Goal: Task Accomplishment & Management: Use online tool/utility

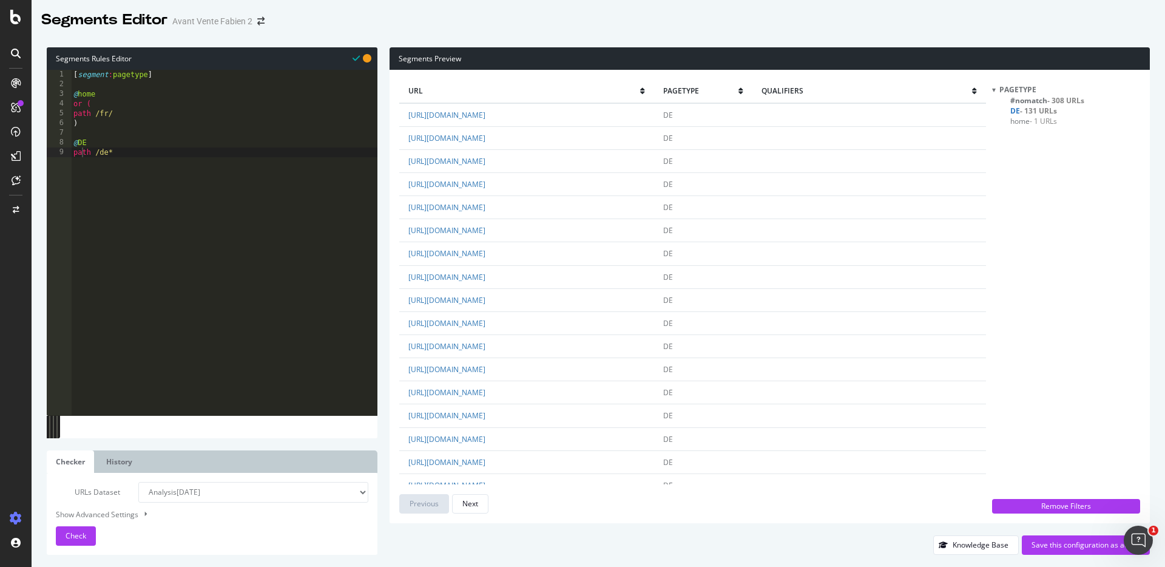
scroll to position [1944, 0]
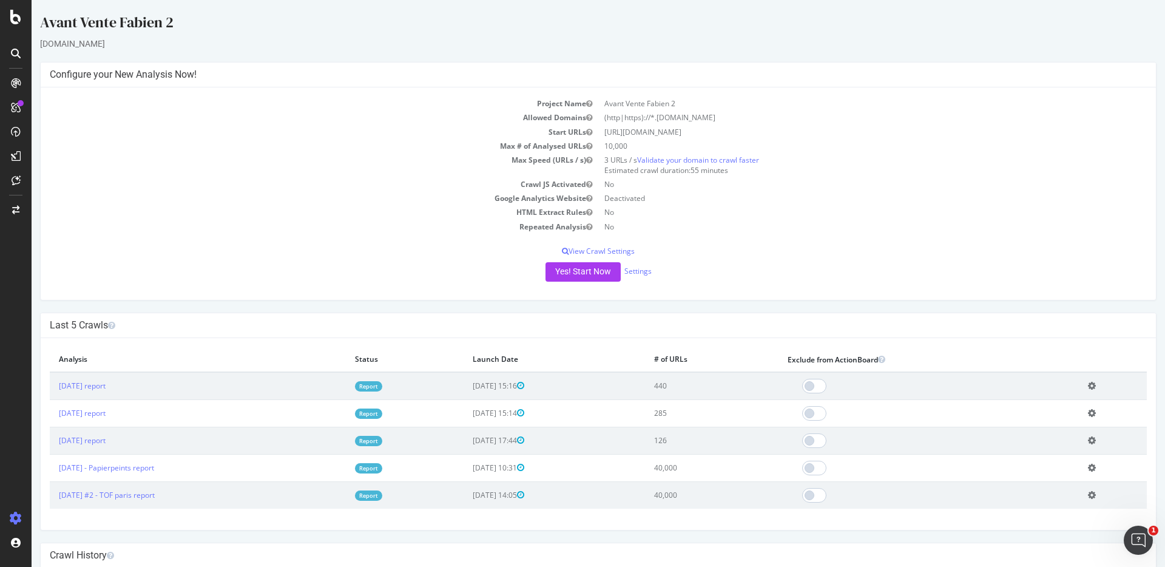
click at [1094, 435] on td "Add name Delete analysis" at bounding box center [1112, 439] width 68 height 27
click at [1090, 437] on icon at bounding box center [1092, 440] width 8 height 9
click at [1052, 452] on link "Add name" at bounding box center [1046, 458] width 97 height 16
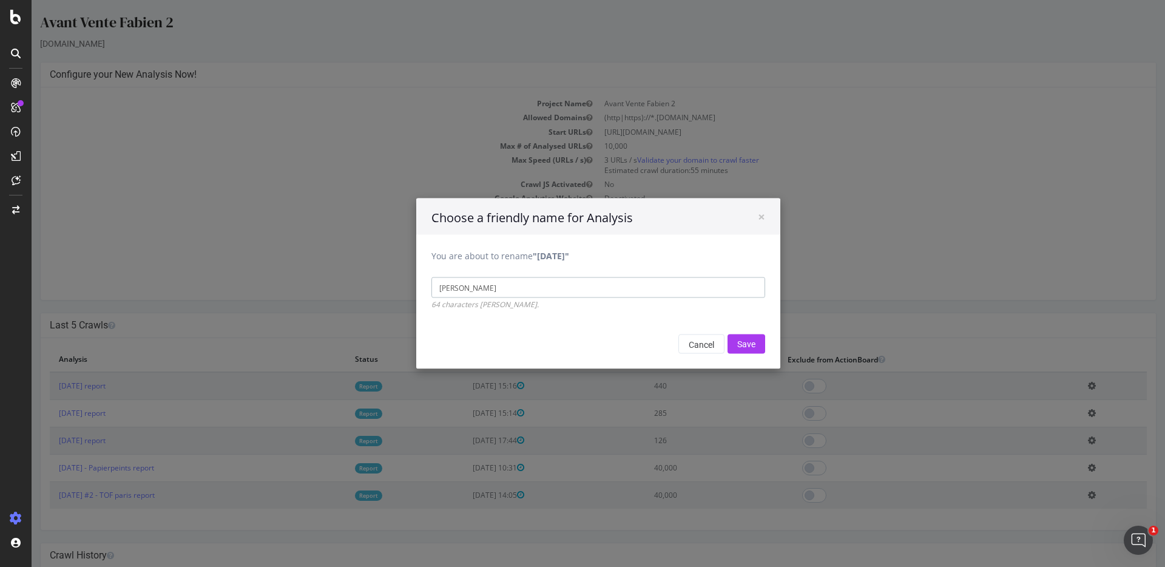
type input "Cataneo"
click at [727, 334] on input "Save" at bounding box center [746, 343] width 38 height 19
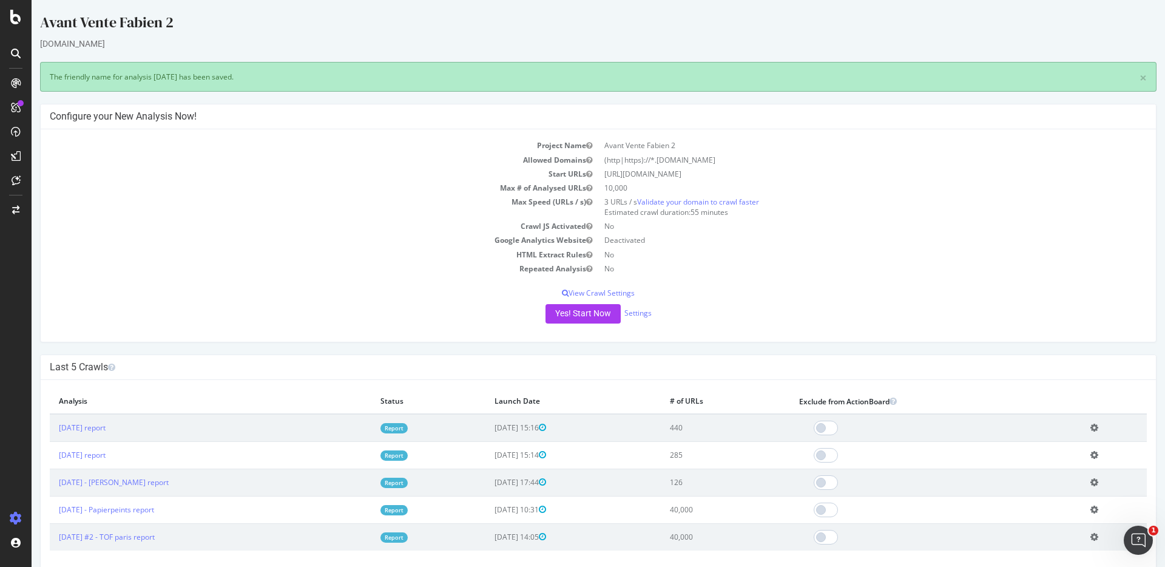
click at [1090, 456] on icon at bounding box center [1094, 454] width 8 height 9
click at [1023, 479] on link "Add name" at bounding box center [1049, 473] width 97 height 16
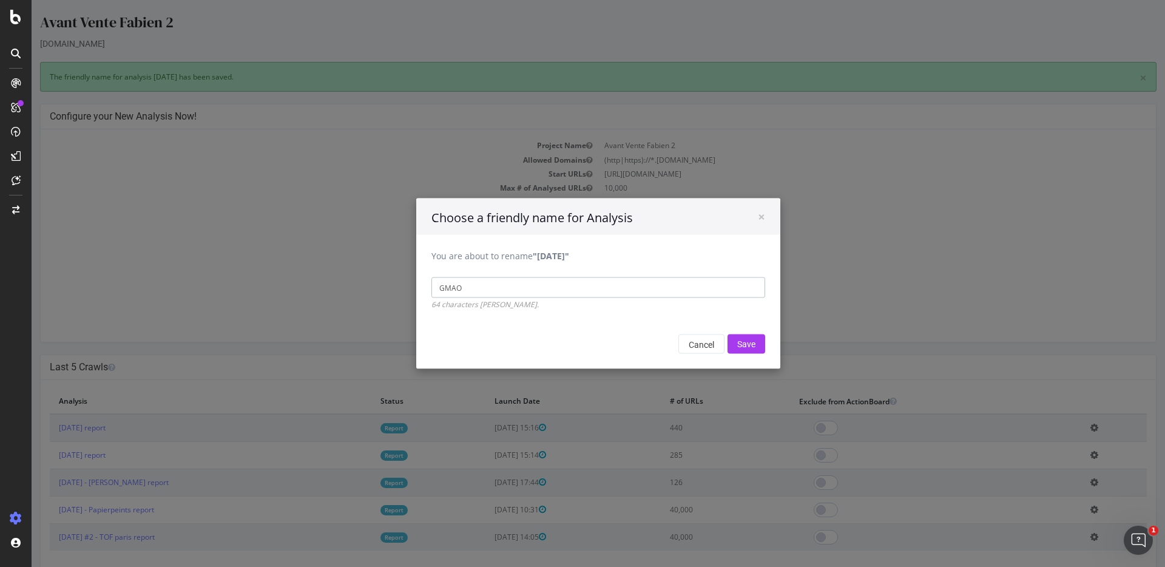
type input "GMAO"
click at [727, 334] on input "Save" at bounding box center [746, 343] width 38 height 19
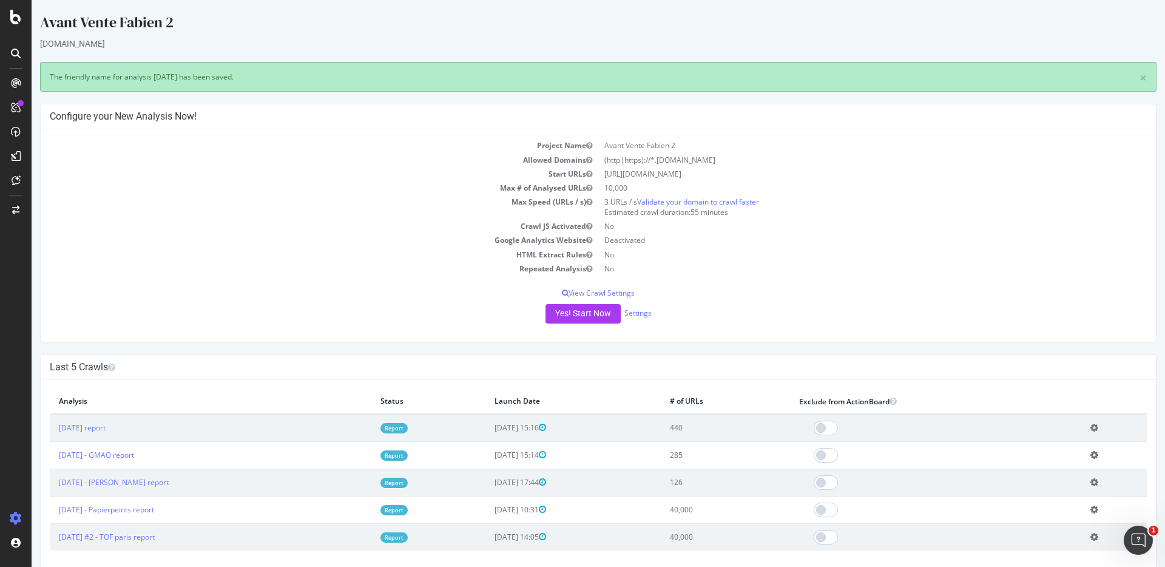
click at [1090, 426] on icon at bounding box center [1094, 427] width 8 height 9
click at [1006, 444] on link "Add name" at bounding box center [1049, 445] width 97 height 16
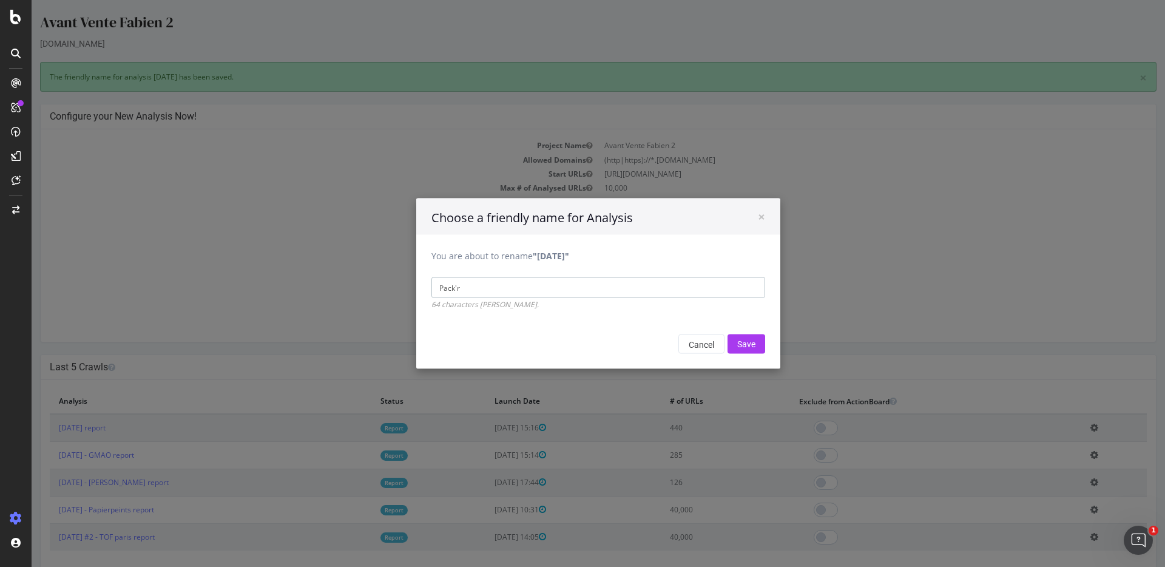
type input "Pack'r"
click at [727, 334] on input "Save" at bounding box center [746, 343] width 38 height 19
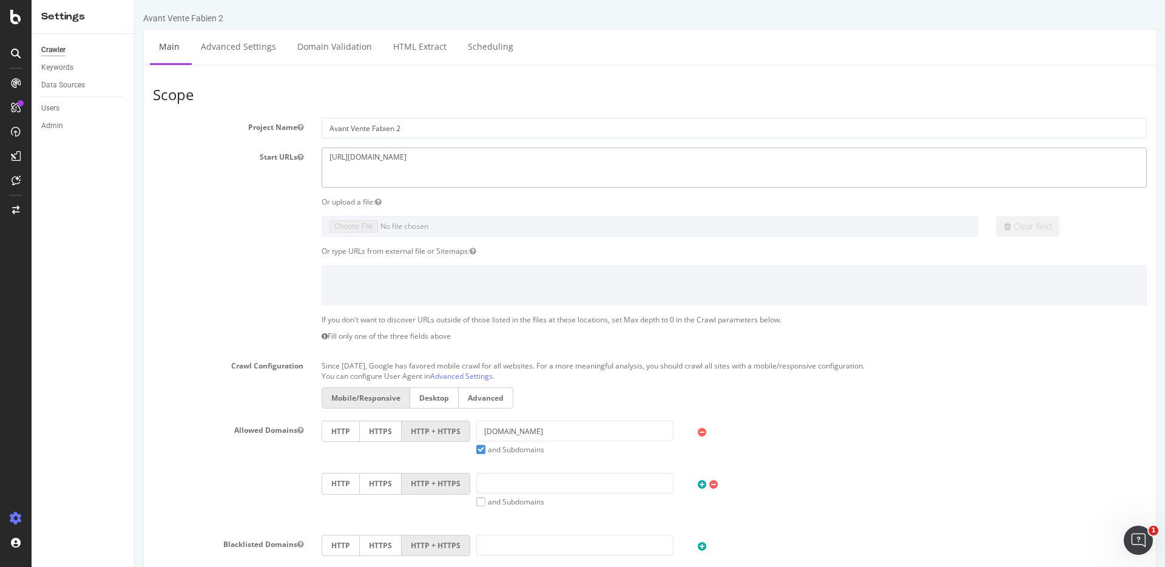
drag, startPoint x: 412, startPoint y: 155, endPoint x: 189, endPoint y: 127, distance: 224.3
click at [189, 127] on section "Project Name Avant Vente Fabien 2 Start URLs https://www.packr.com Or upload a …" at bounding box center [650, 367] width 994 height 499
paste textarea "speakylink.com/"
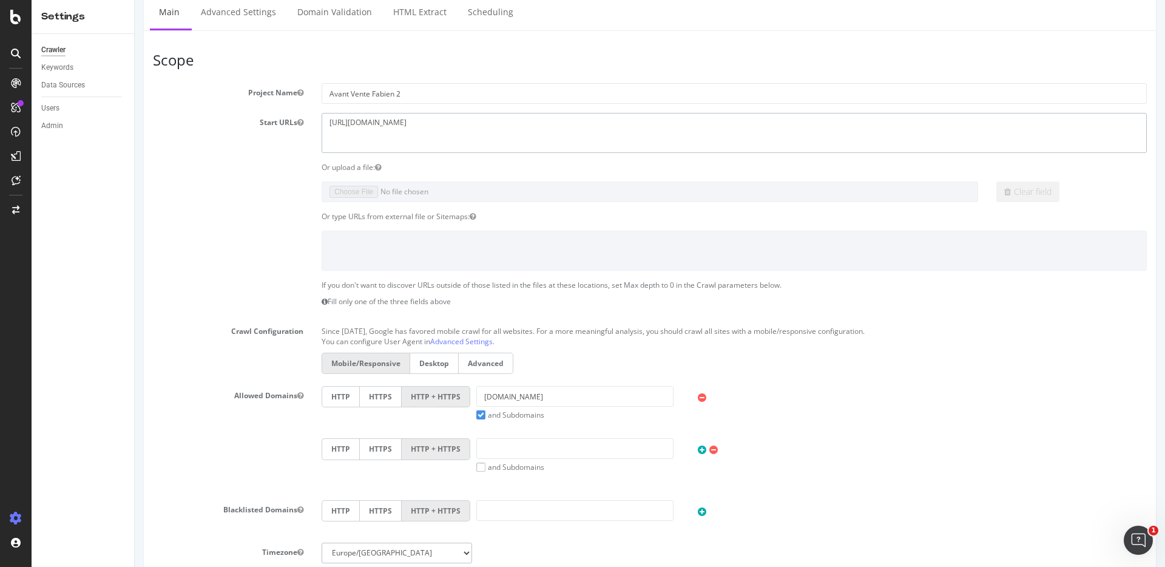
scroll to position [83, 0]
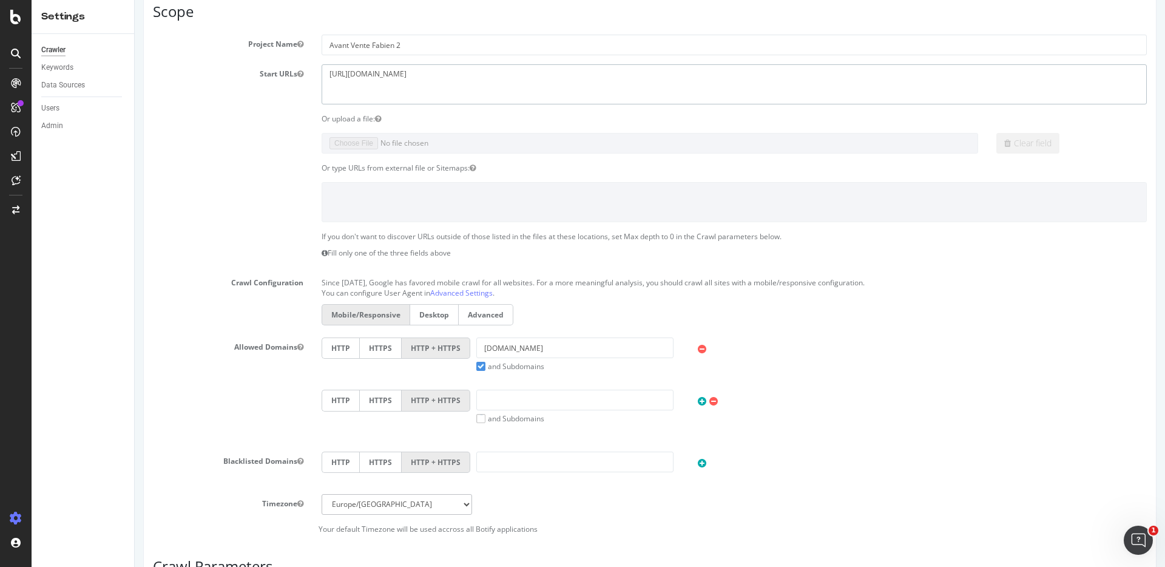
type textarea "https://speakylink.com"
click at [529, 332] on section "Project Name Avant Vente Fabien 2 Start URLs https://www.packr.com Or upload a …" at bounding box center [650, 284] width 994 height 499
click at [529, 338] on input "packr.com" at bounding box center [574, 347] width 197 height 21
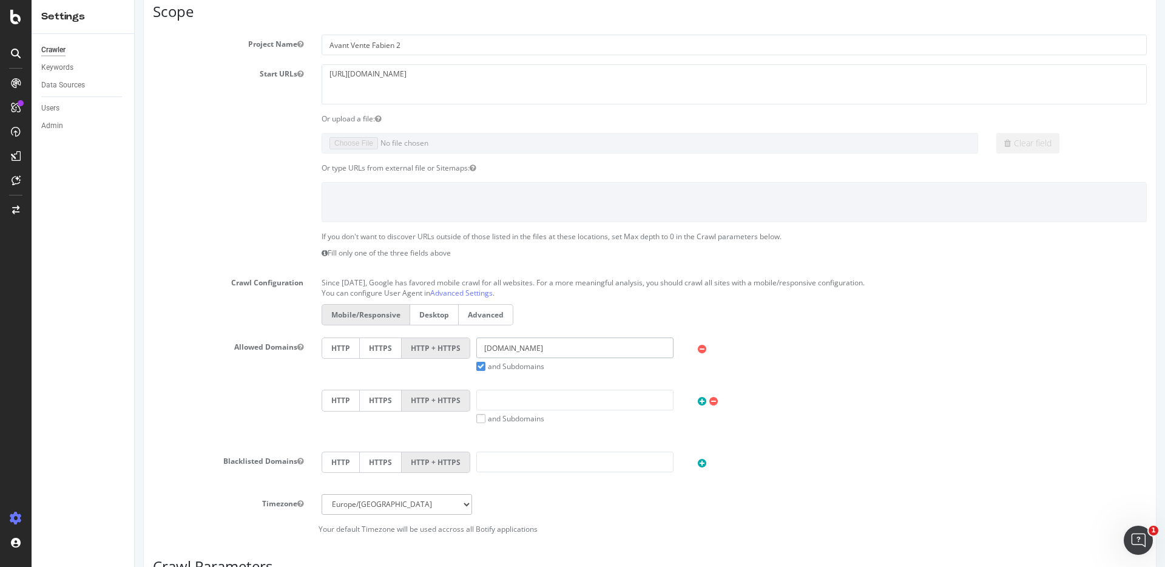
paste input "https://speakylink.com/"
drag, startPoint x: 508, startPoint y: 348, endPoint x: 452, endPoint y: 348, distance: 55.8
click at [452, 348] on div "HTTP HTTPS HTTP + HTTPS https://speakylink.com and Subdomains User Agent: Mobil…" at bounding box center [733, 354] width 837 height 34
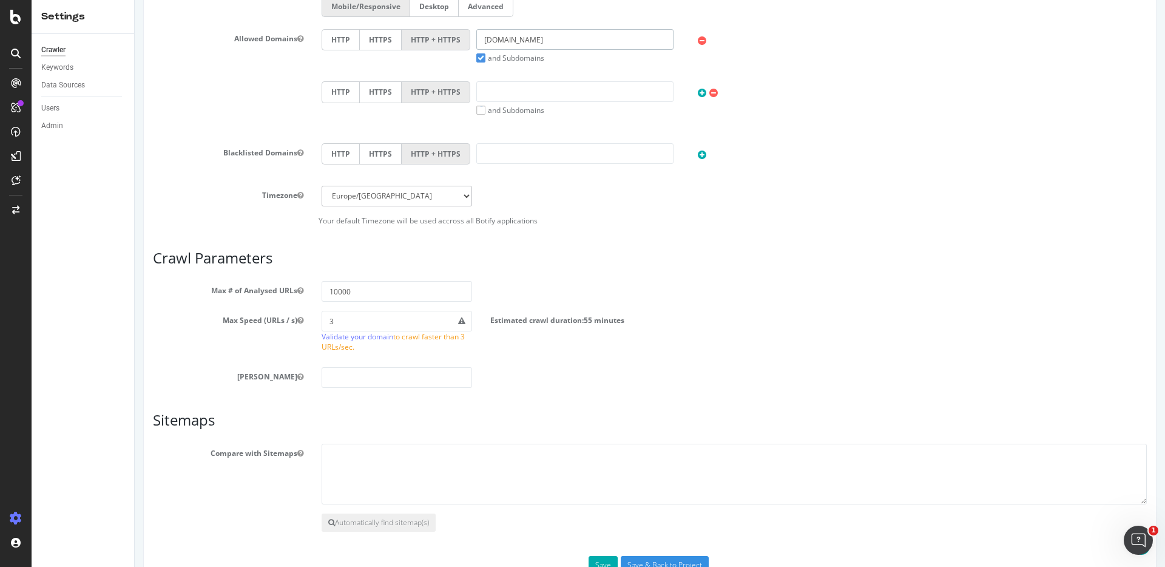
scroll to position [402, 0]
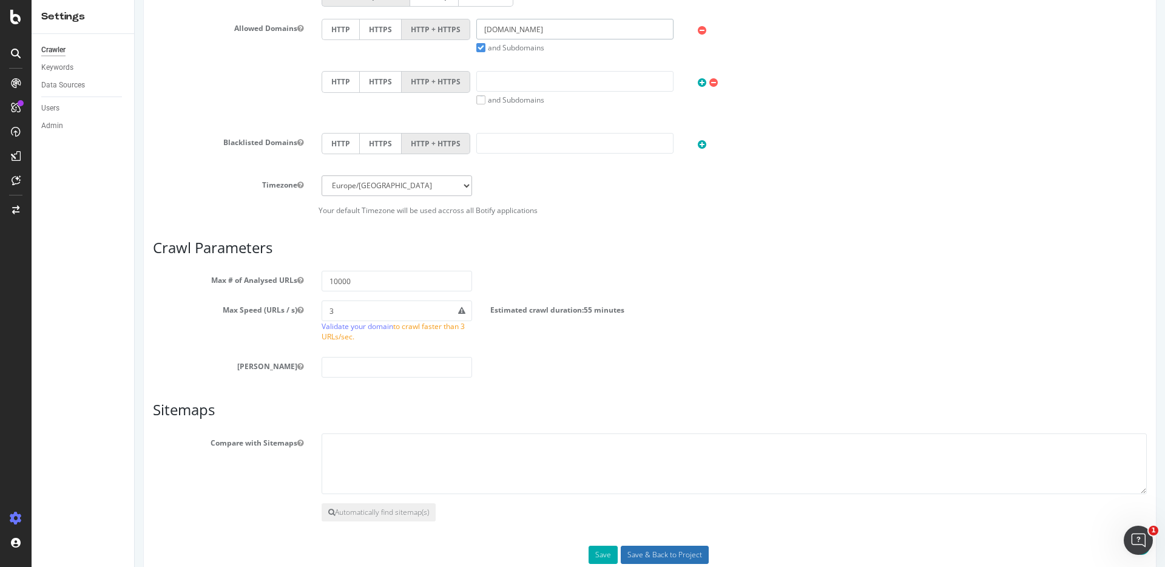
type input "speakylink.com"
click at [650, 551] on input "Save & Back to Project" at bounding box center [664, 554] width 88 height 18
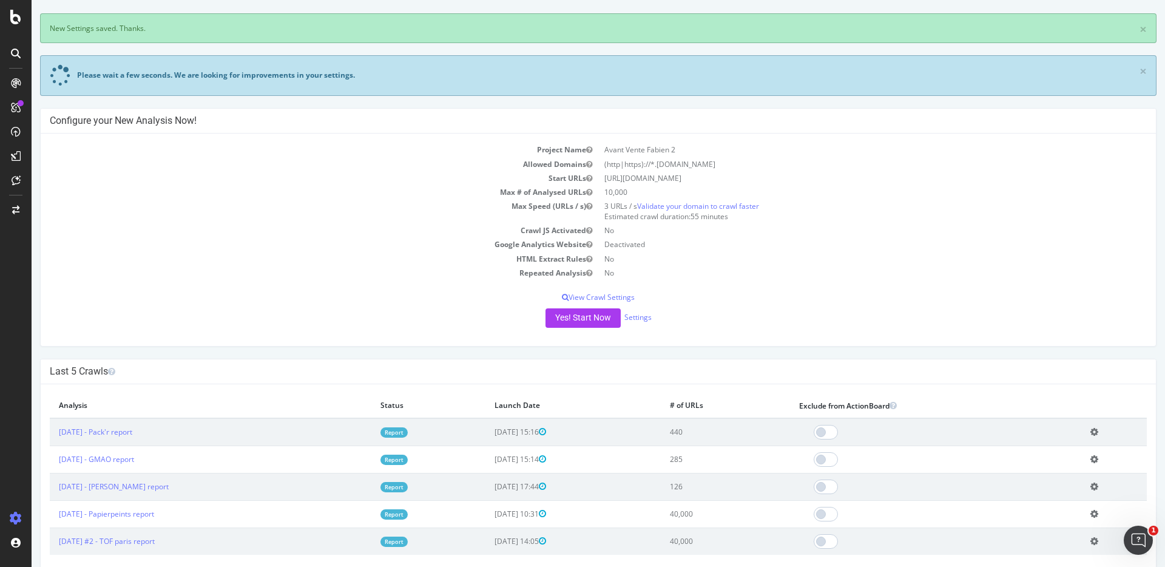
scroll to position [67, 0]
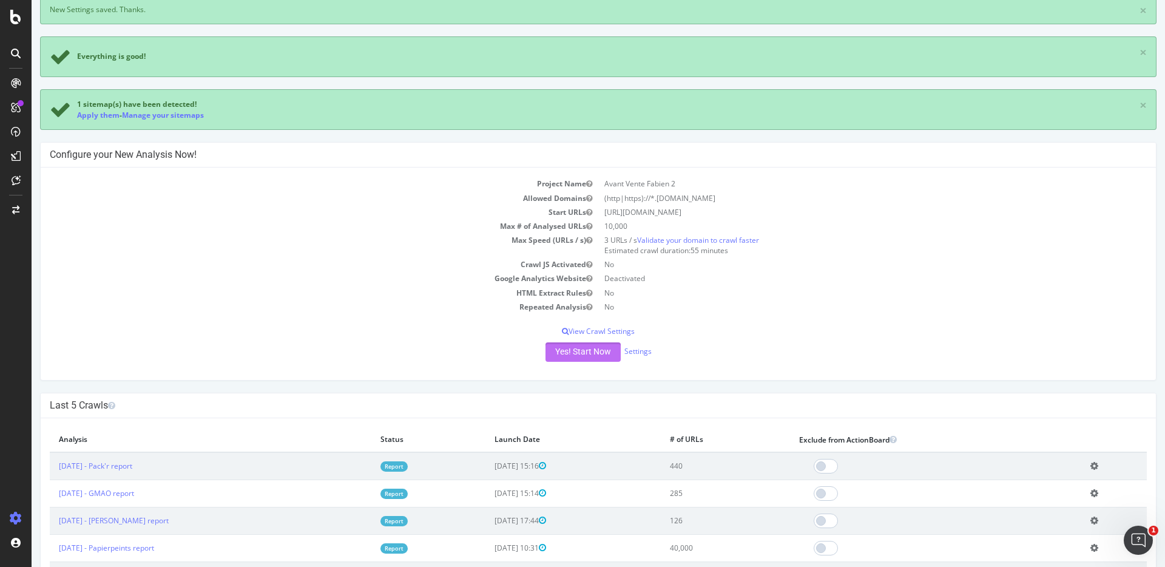
click at [594, 353] on button "Yes! Start Now" at bounding box center [582, 351] width 75 height 19
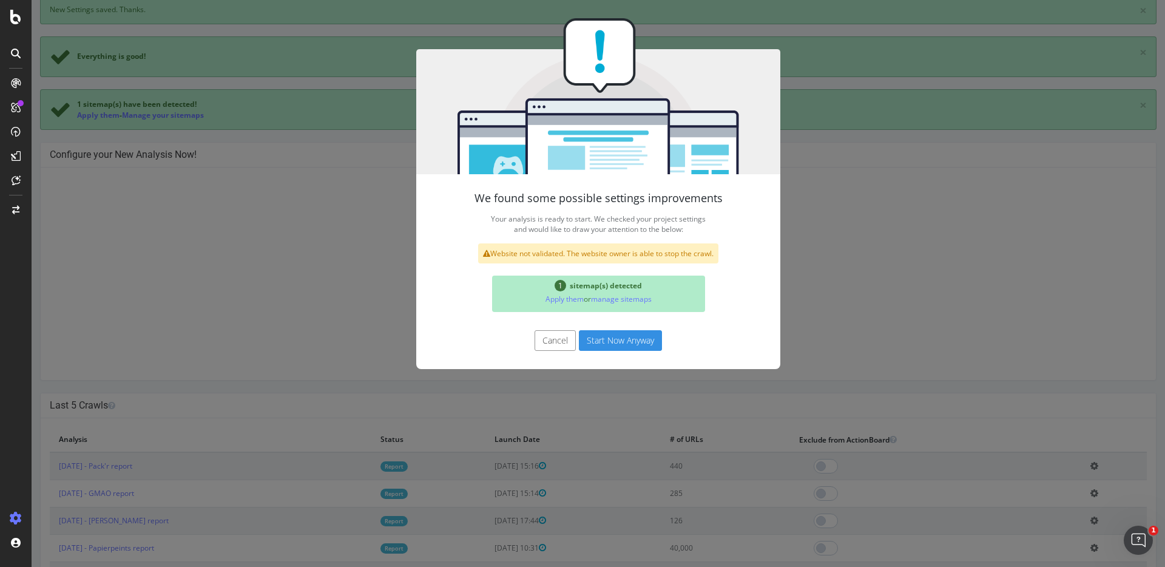
click at [647, 332] on button "Start Now Anyway" at bounding box center [620, 340] width 83 height 21
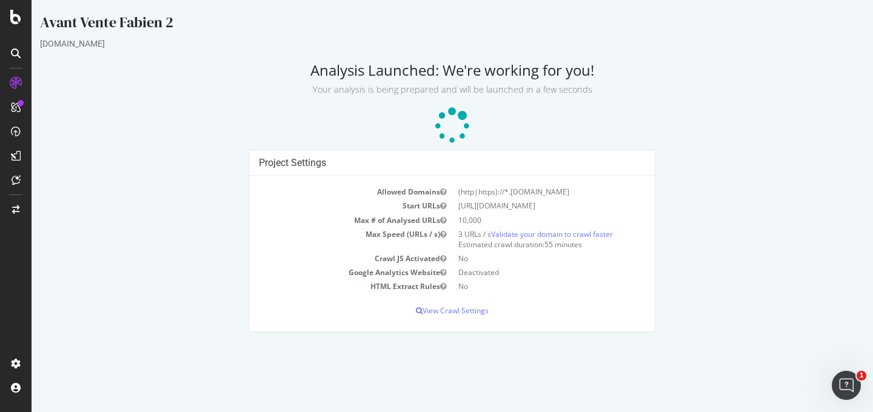
click at [326, 38] on div "speakylink.com" at bounding box center [452, 44] width 825 height 12
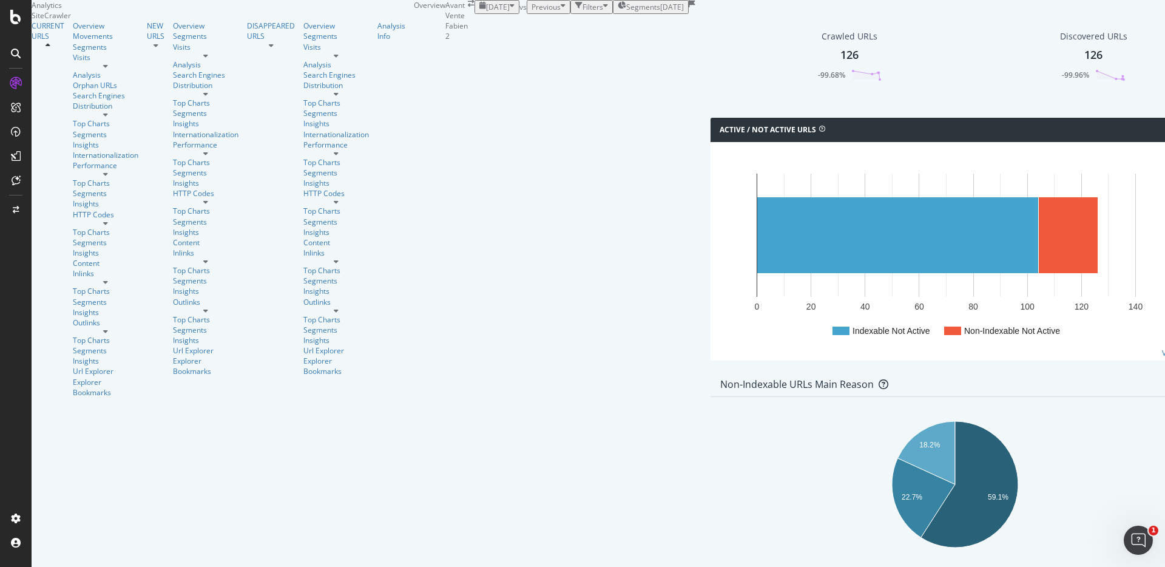
click at [119, 377] on div at bounding box center [106, 377] width 66 height 0
click at [756, 255] on rect "A chart." at bounding box center [945, 234] width 379 height 123
click at [757, 267] on rect "A chart." at bounding box center [897, 235] width 281 height 76
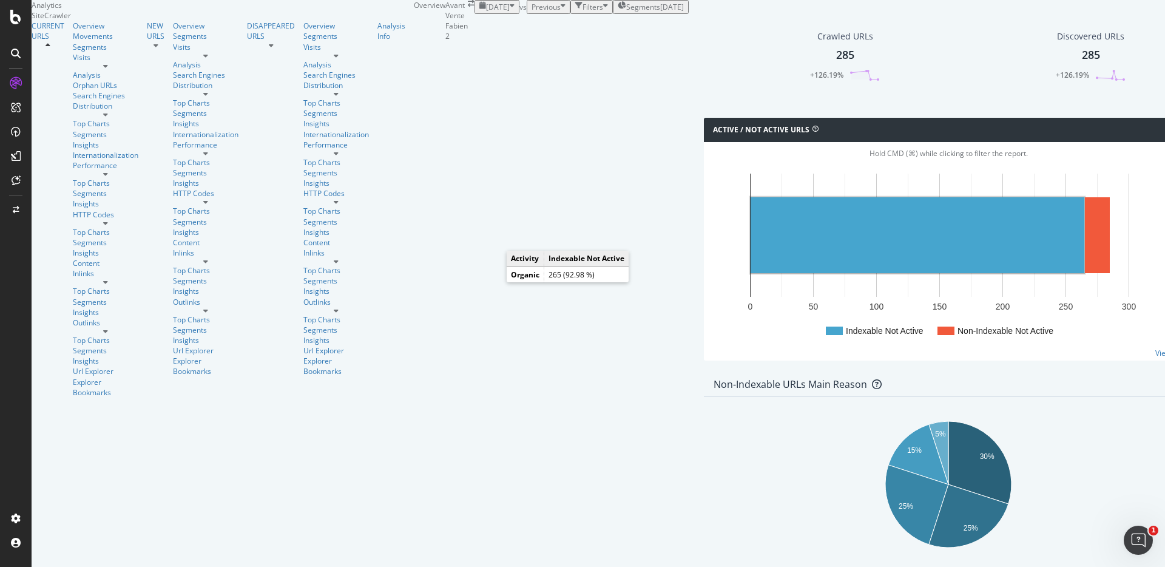
click at [750, 273] on rect "A chart." at bounding box center [917, 235] width 334 height 76
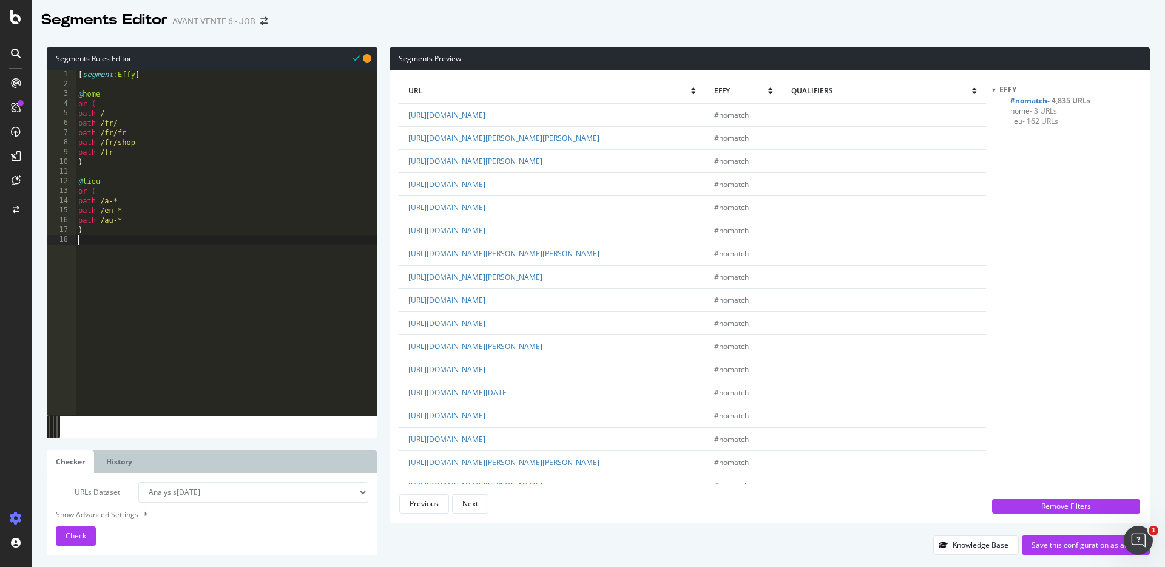
scroll to position [1944, 0]
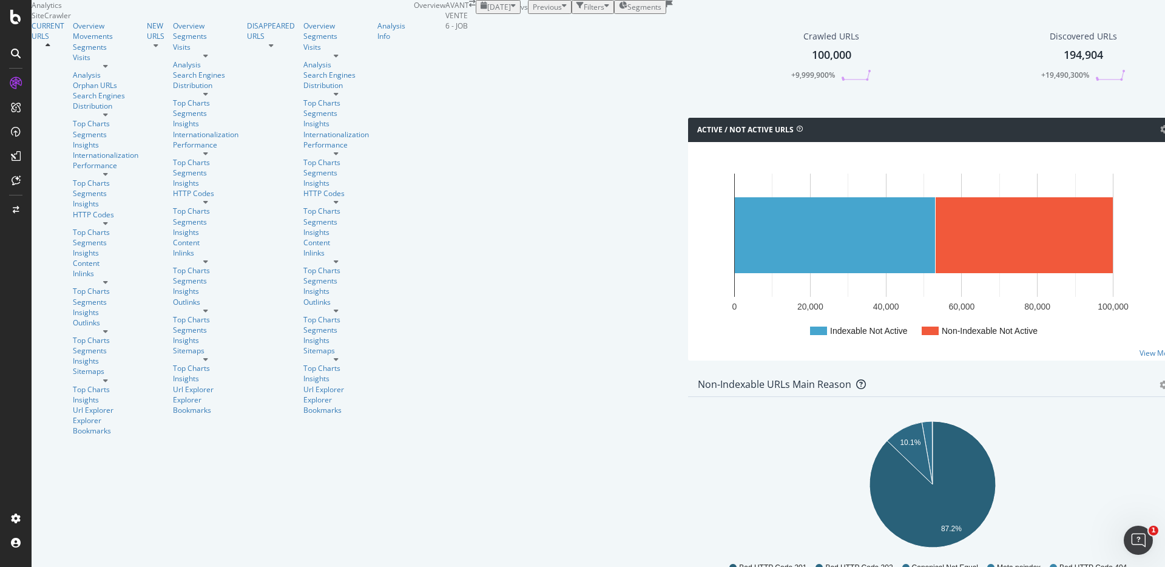
click at [627, 12] on span "Segments" at bounding box center [644, 7] width 34 height 10
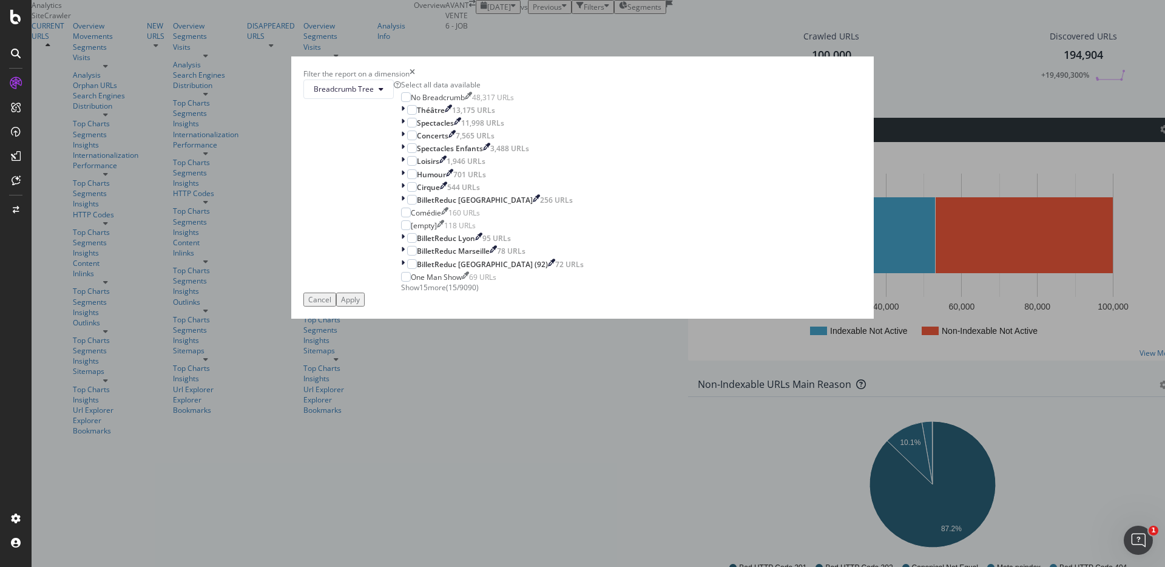
click at [497, 90] on div "Select all data available" at bounding box center [492, 84] width 183 height 10
click at [360, 304] on div "Apply" at bounding box center [350, 299] width 19 height 10
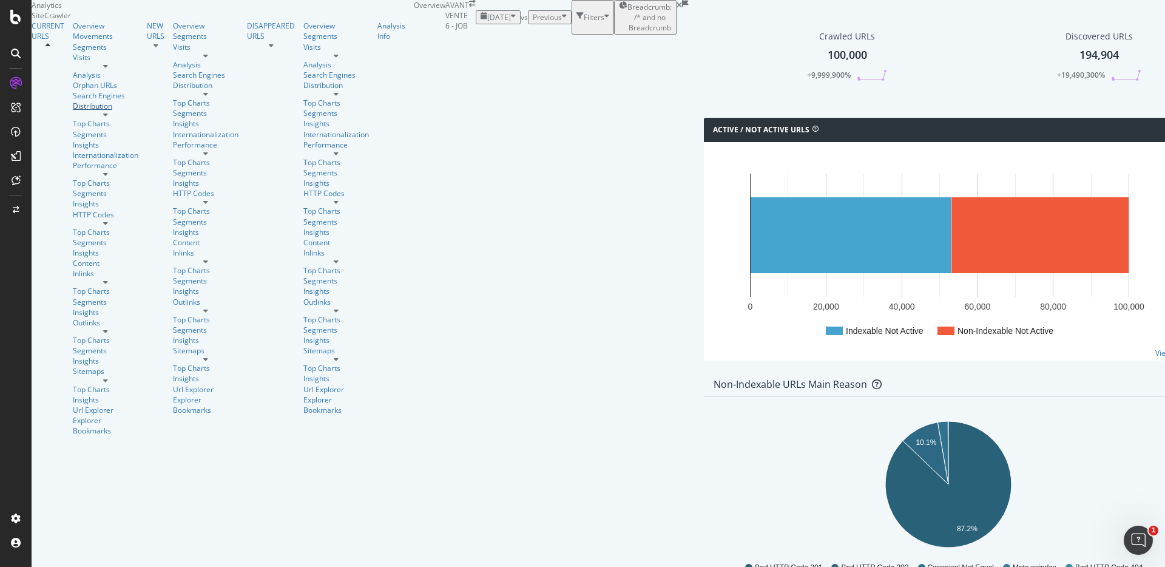
click at [73, 111] on div "Distribution" at bounding box center [106, 106] width 66 height 10
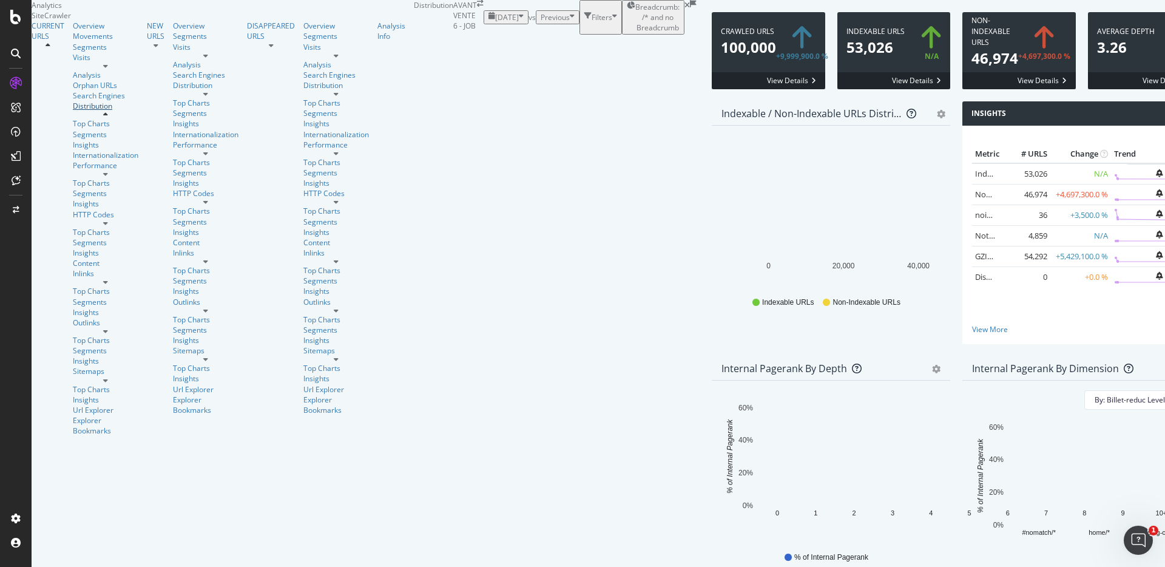
scroll to position [245, 0]
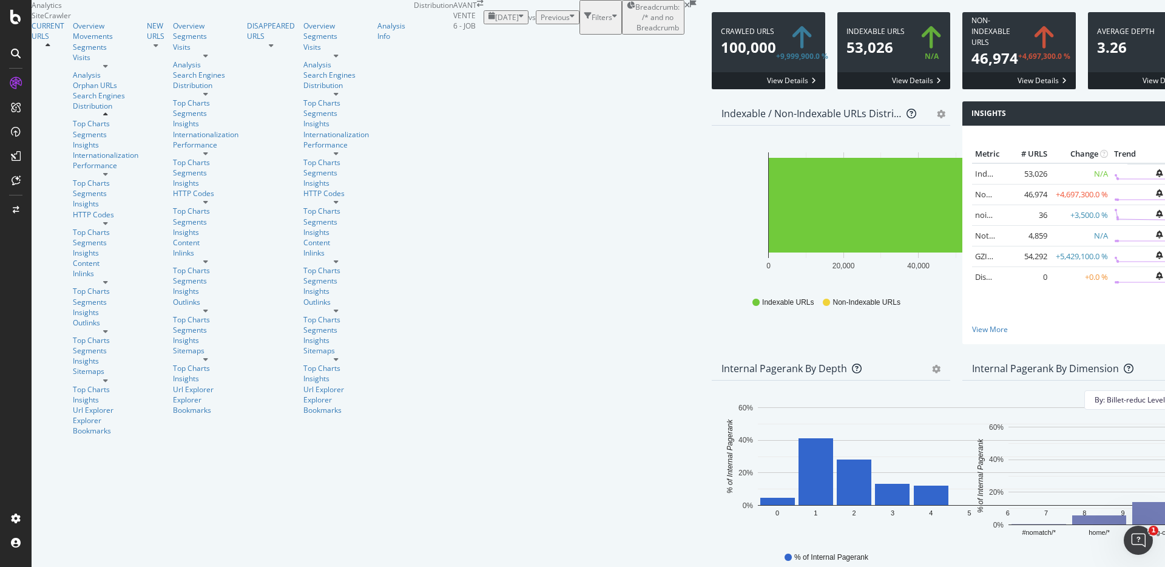
click at [635, 15] on span "Breadcrumb: /* and no Breadcrumb" at bounding box center [657, 17] width 44 height 31
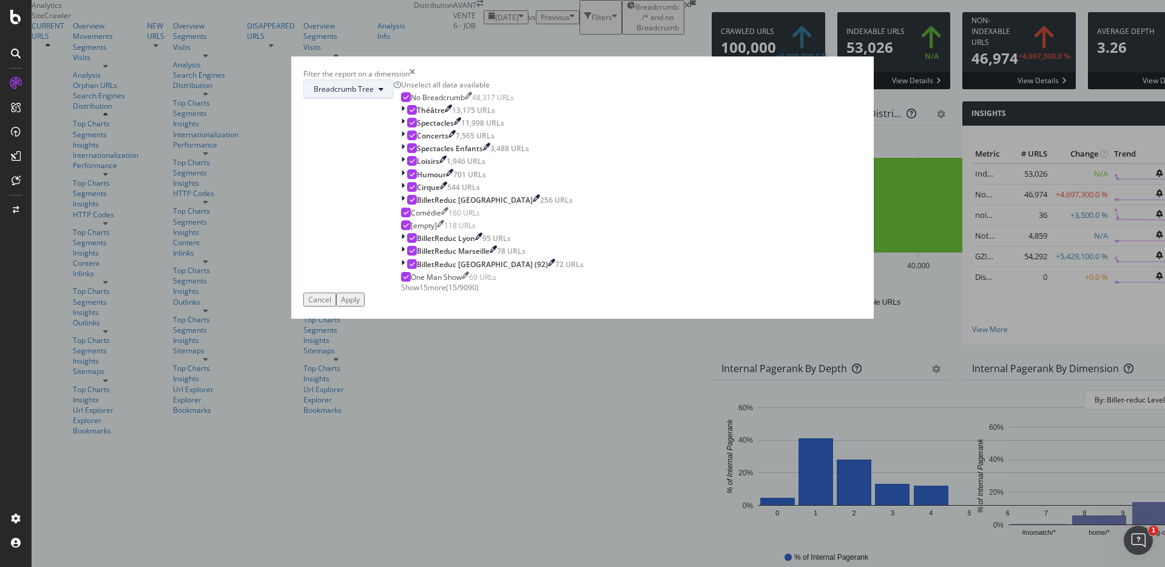
click at [394, 99] on button "Breadcrumb Tree" at bounding box center [348, 88] width 90 height 19
click at [507, 205] on span "Billet-reduc" at bounding box center [513, 205] width 78 height 11
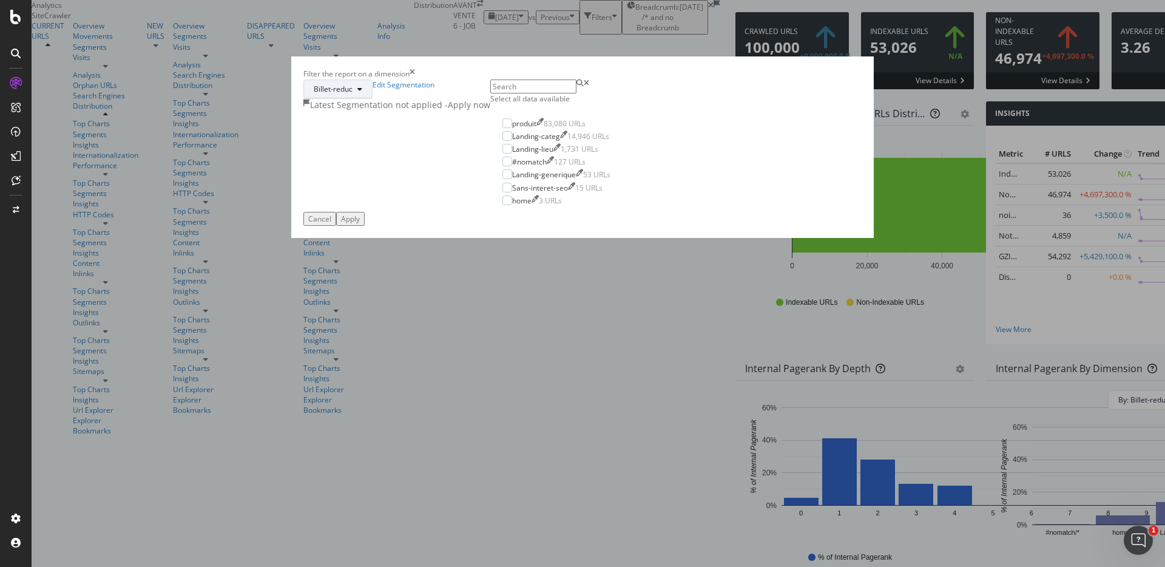
click at [362, 93] on icon "modal" at bounding box center [359, 89] width 5 height 7
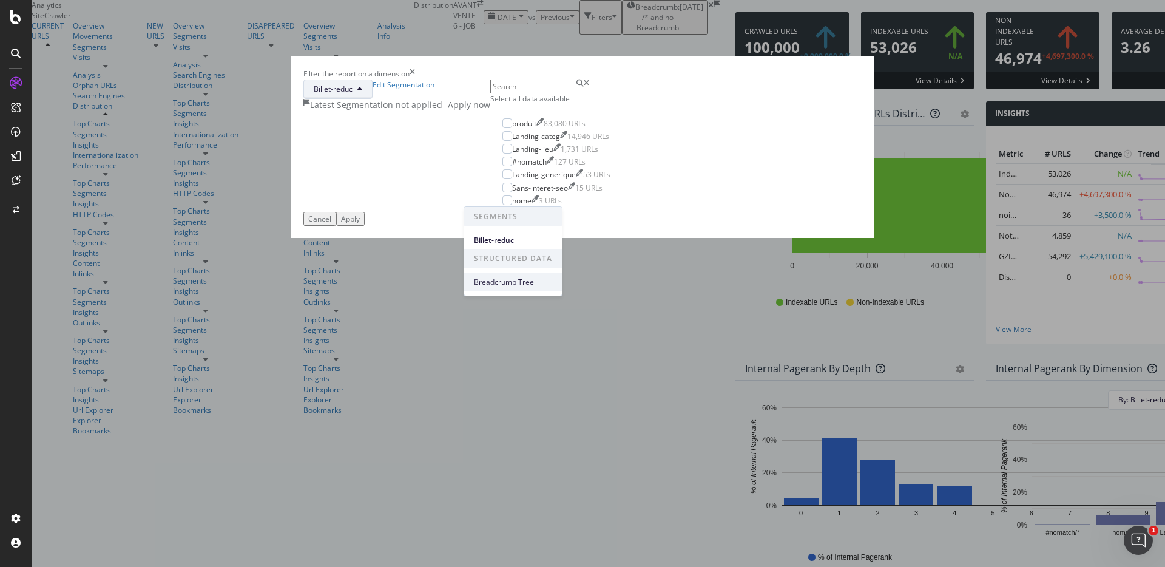
click at [508, 278] on span "Breadcrumb Tree" at bounding box center [513, 282] width 78 height 11
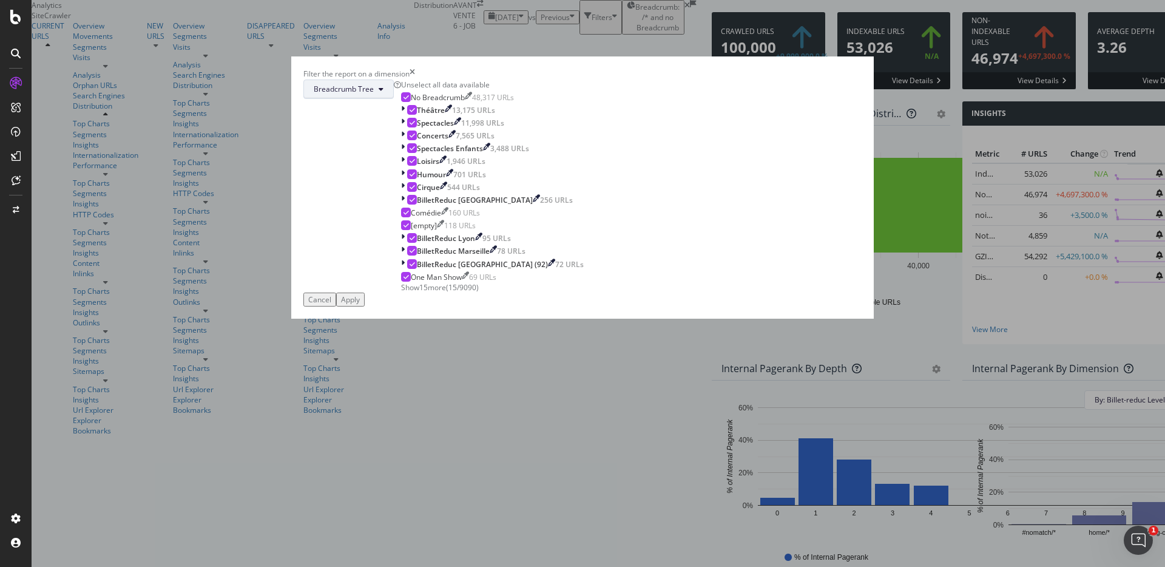
click at [394, 99] on button "Breadcrumb Tree" at bounding box center [348, 88] width 90 height 19
click at [501, 203] on span "Billet-reduc" at bounding box center [513, 205] width 78 height 11
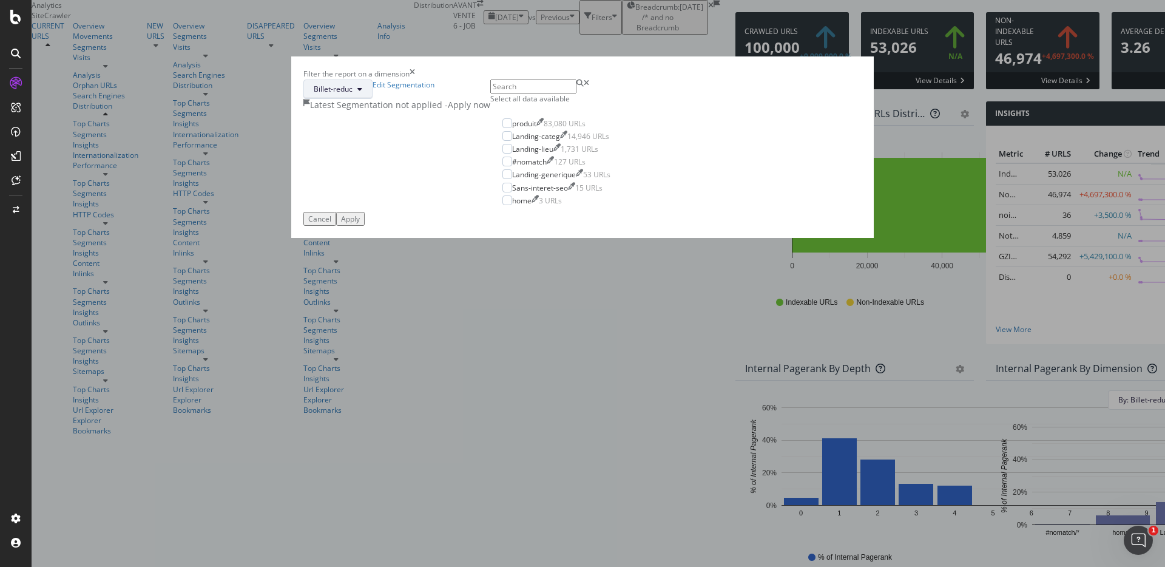
click at [372, 99] on button "Billet-reduc" at bounding box center [337, 88] width 69 height 19
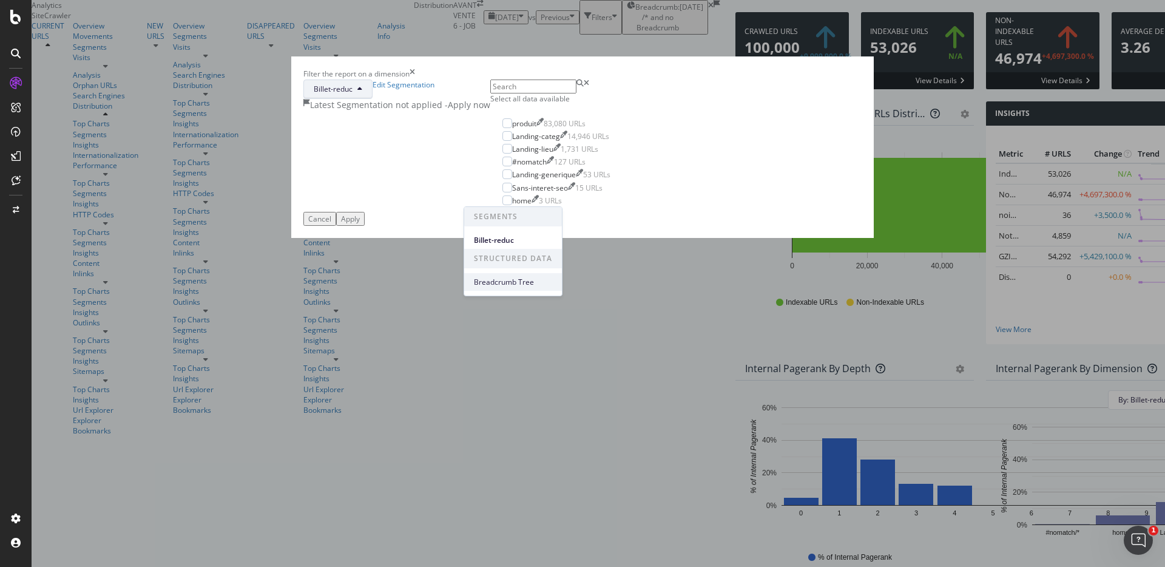
click at [515, 282] on span "Breadcrumb Tree" at bounding box center [513, 282] width 78 height 11
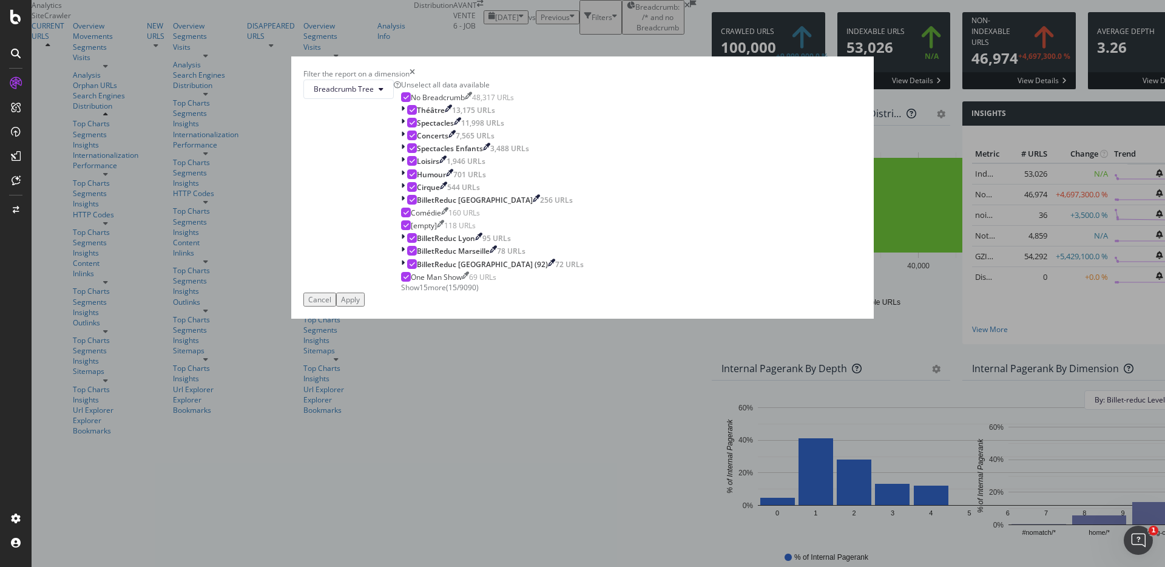
click at [360, 304] on div "Apply" at bounding box center [350, 299] width 19 height 10
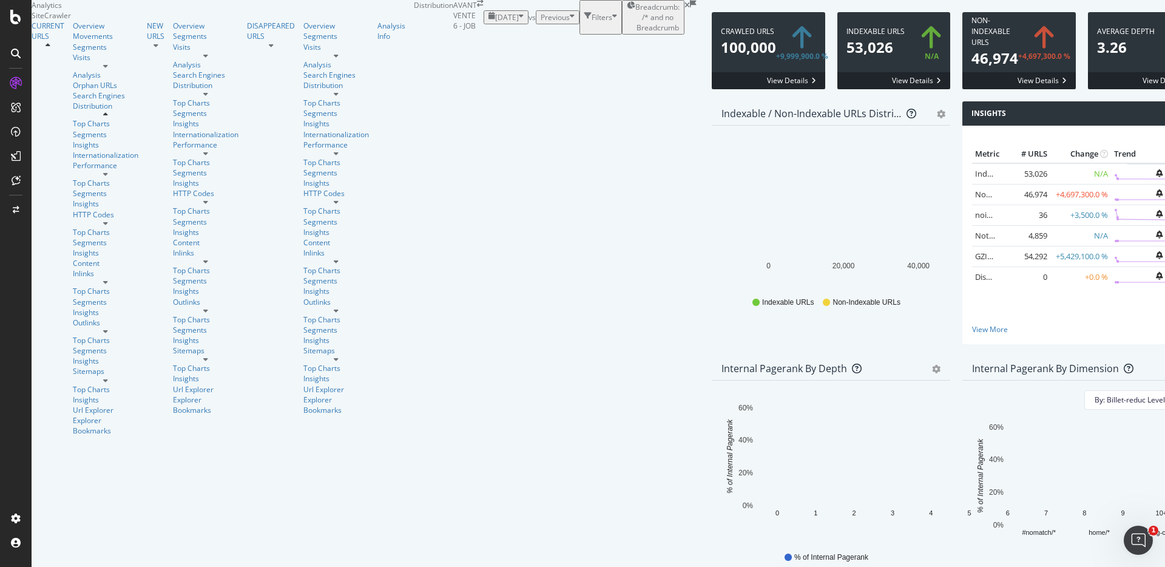
scroll to position [239, 0]
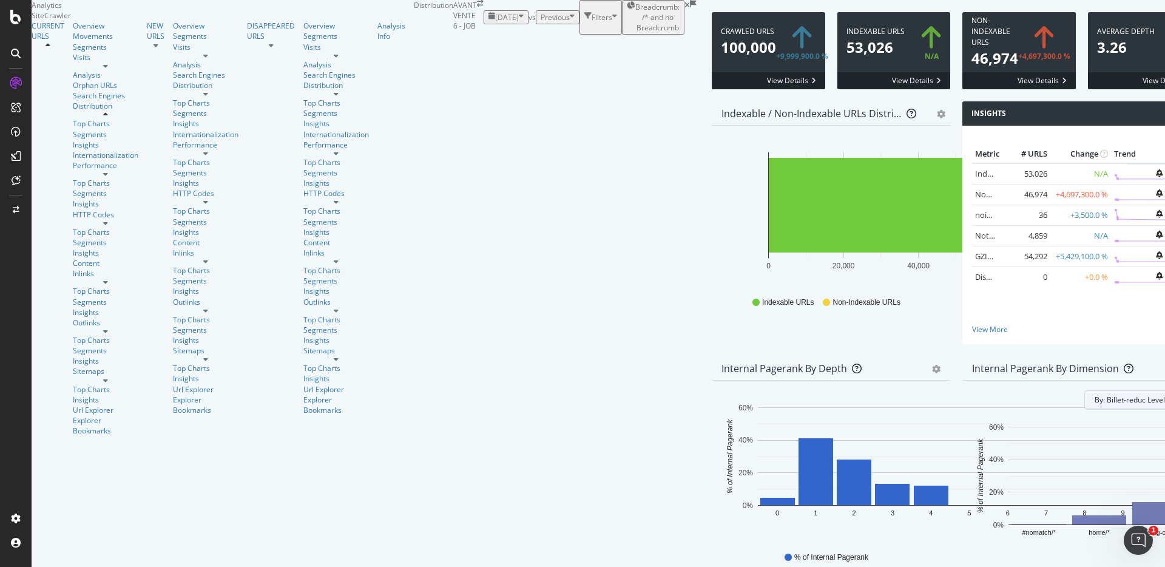
click at [1111, 390] on button "By: Billet-reduc Level 1" at bounding box center [1137, 399] width 107 height 19
click at [1053, 264] on div "Select a Structured Data" at bounding box center [1021, 263] width 82 height 10
click at [956, 356] on div "Internal Pagerank By Dimension Bar (by Value) Bar (by Percentage) Table Export …" at bounding box center [1081, 483] width 251 height 255
click at [73, 52] on div "Segments" at bounding box center [106, 47] width 66 height 10
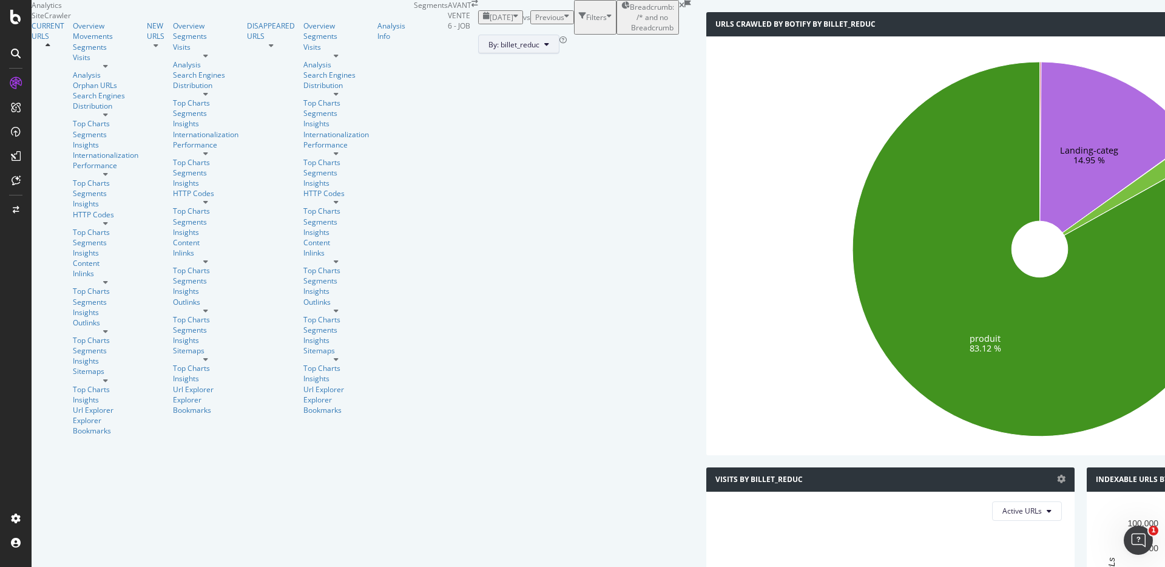
click at [544, 48] on icon at bounding box center [546, 44] width 5 height 7
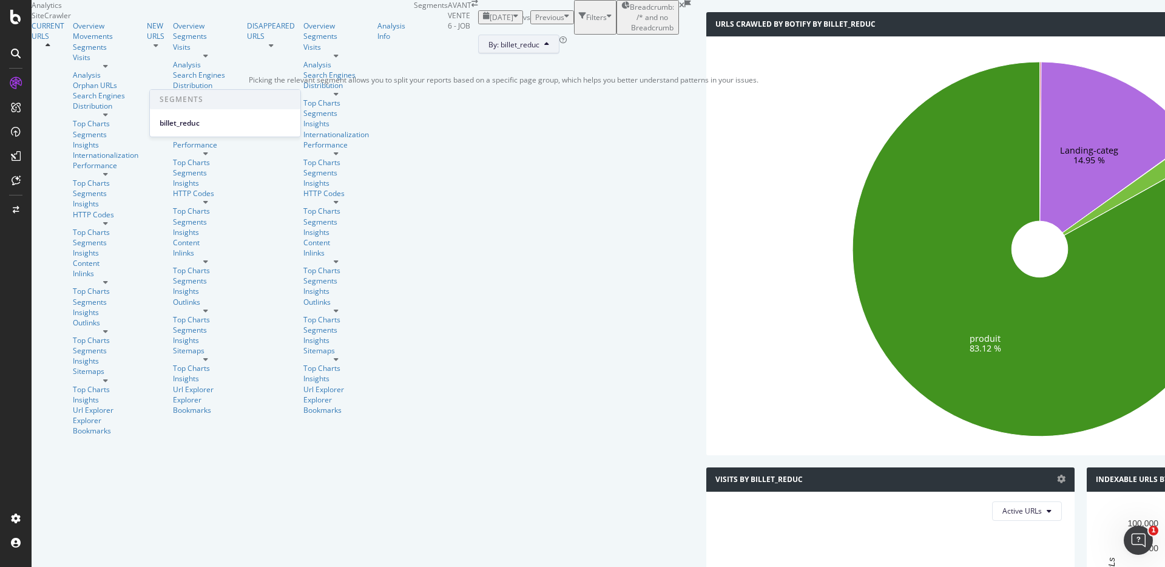
click at [478, 54] on div "By: billet_reduc" at bounding box center [584, 44] width 213 height 19
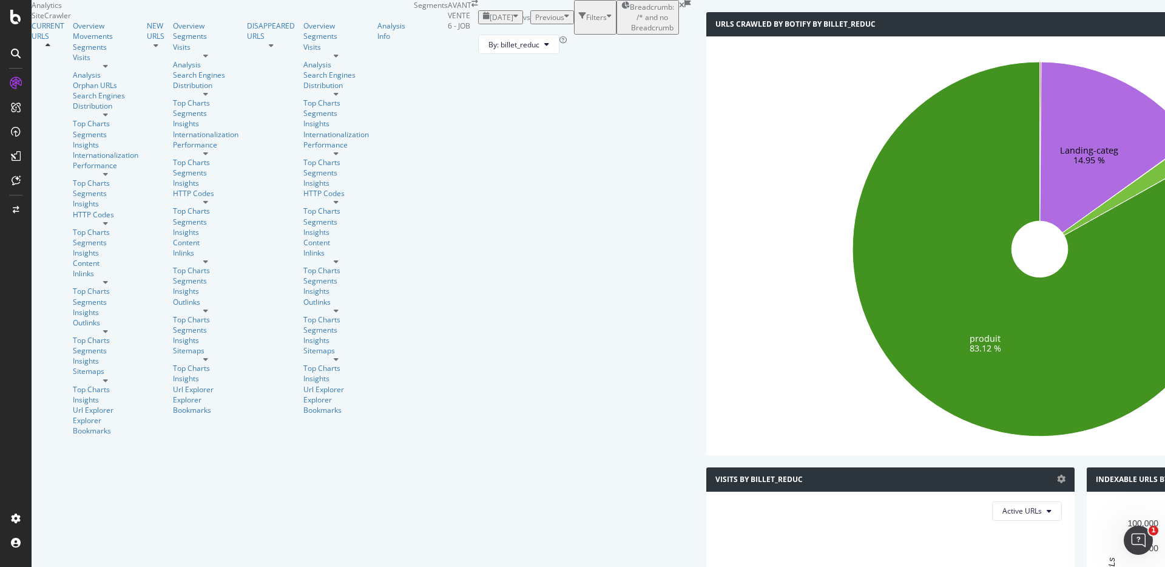
click at [630, 33] on span "Breadcrumb: /* and no Breadcrumb" at bounding box center [652, 17] width 44 height 31
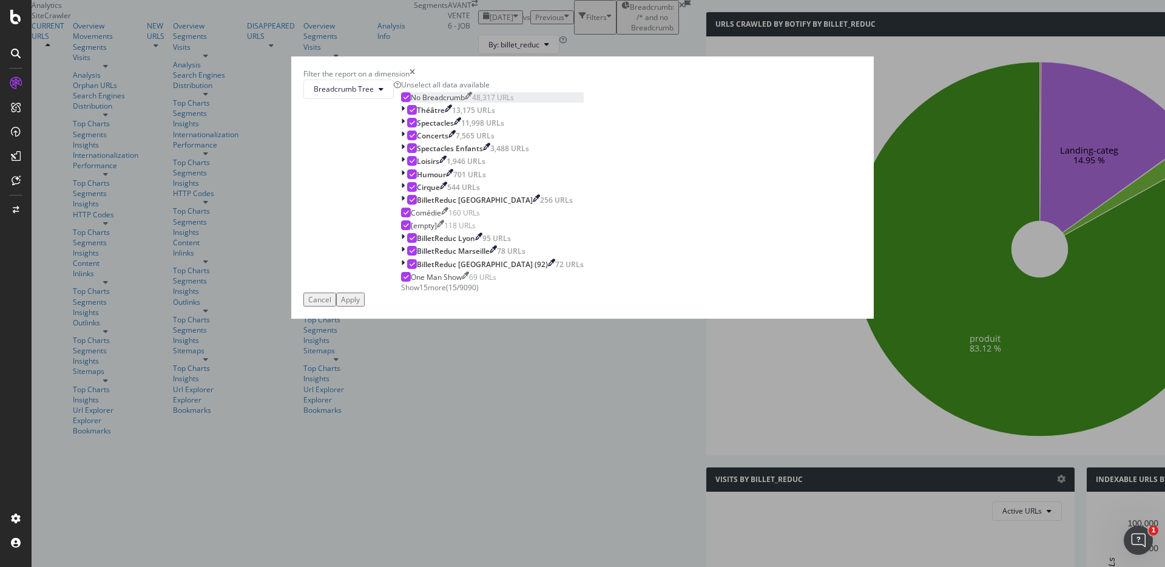
click at [409, 100] on icon "modal" at bounding box center [405, 97] width 5 height 6
click at [691, 79] on div "Filter the report on a dimension" at bounding box center [582, 74] width 558 height 10
click at [415, 79] on icon "times" at bounding box center [411, 74] width 5 height 10
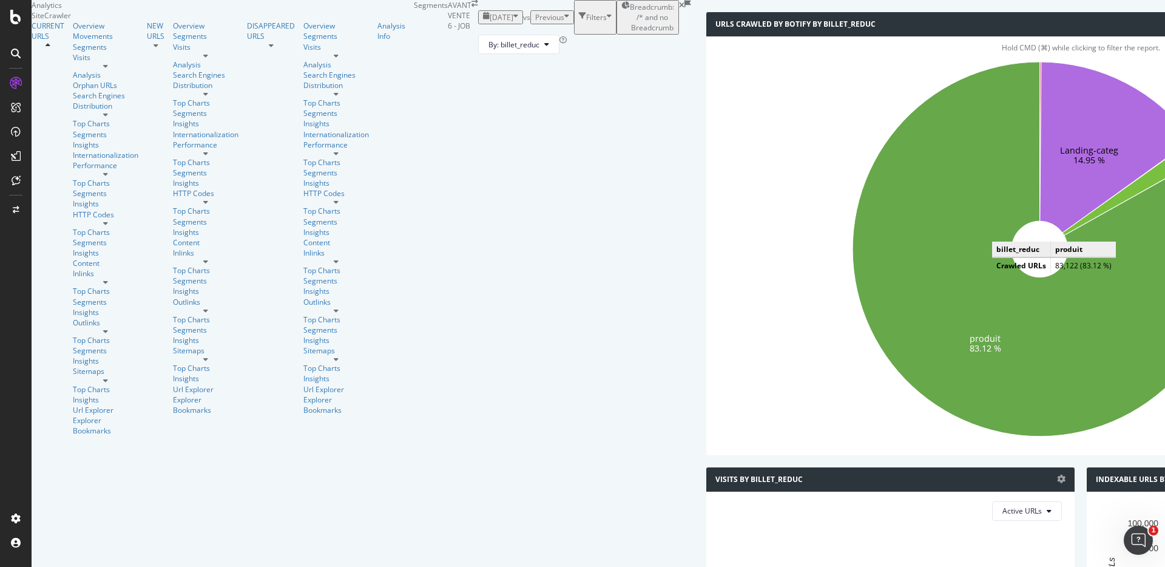
scroll to position [6, 0]
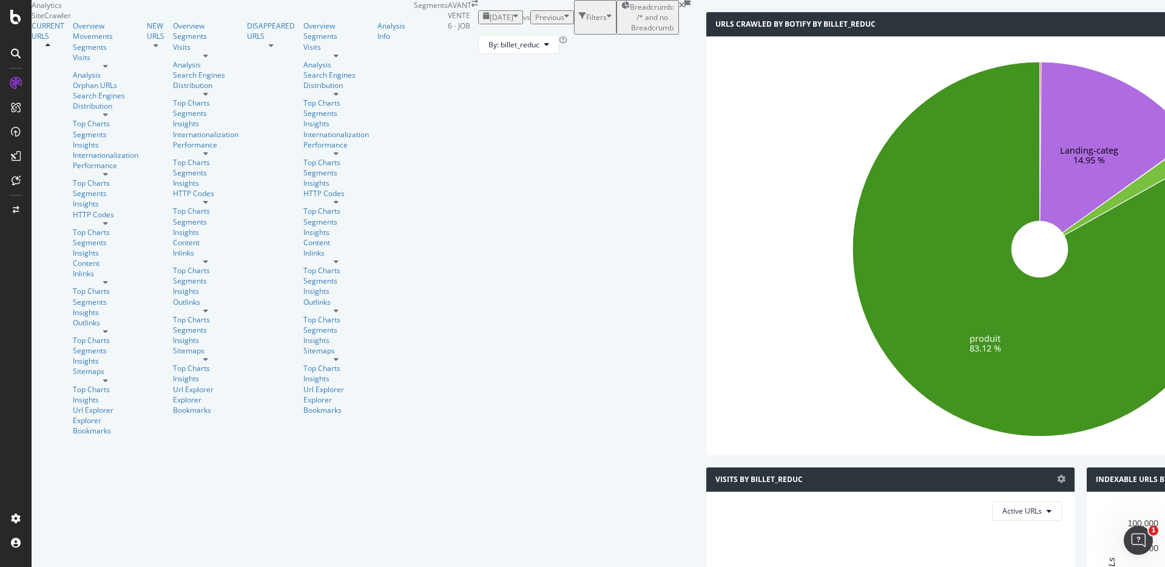
click at [621, 33] on div "Breadcrumb: /* and no Breadcrumb" at bounding box center [647, 17] width 53 height 31
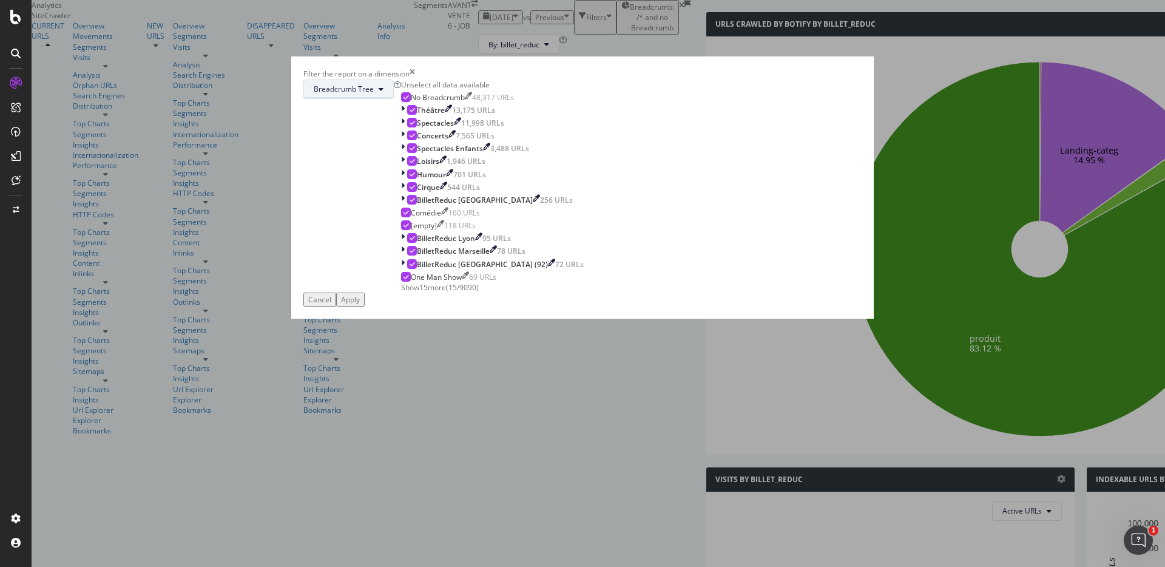
click at [374, 94] on span "Breadcrumb Tree" at bounding box center [344, 89] width 60 height 10
click at [515, 200] on span "Billet-reduc" at bounding box center [513, 205] width 78 height 11
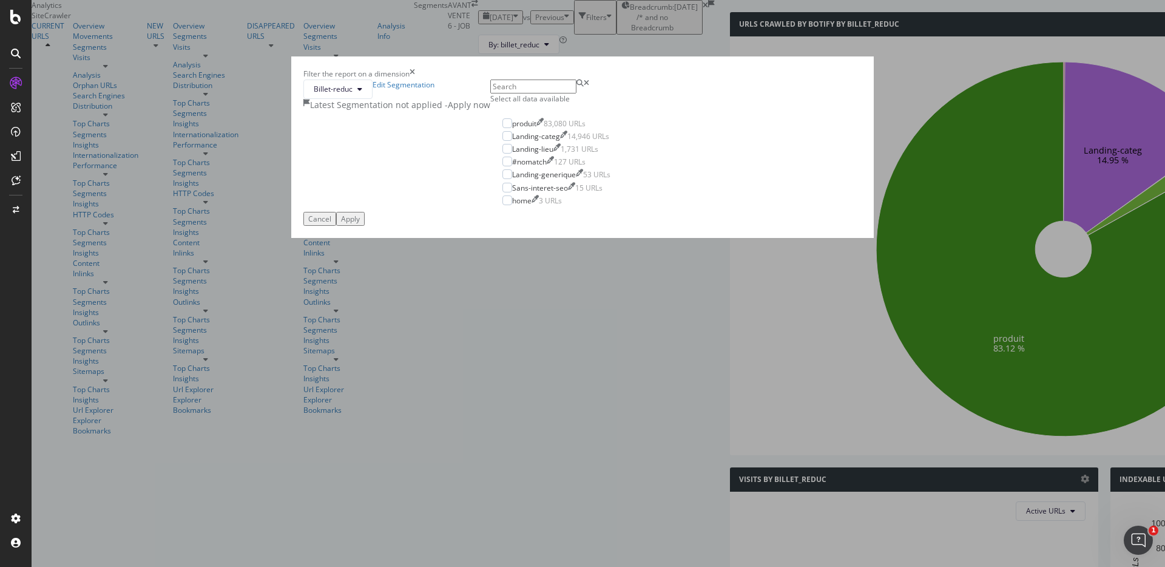
click at [514, 104] on div "Select all data available" at bounding box center [556, 98] width 132 height 10
click at [360, 224] on div "Apply" at bounding box center [350, 219] width 19 height 10
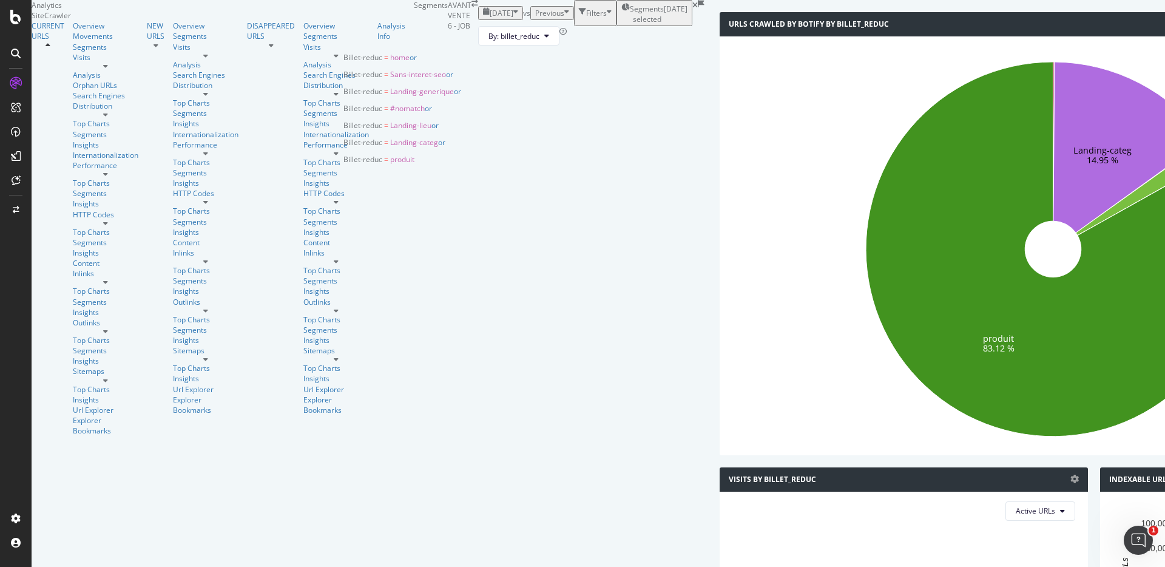
click at [630, 24] on span "Segments selected" at bounding box center [647, 14] width 34 height 21
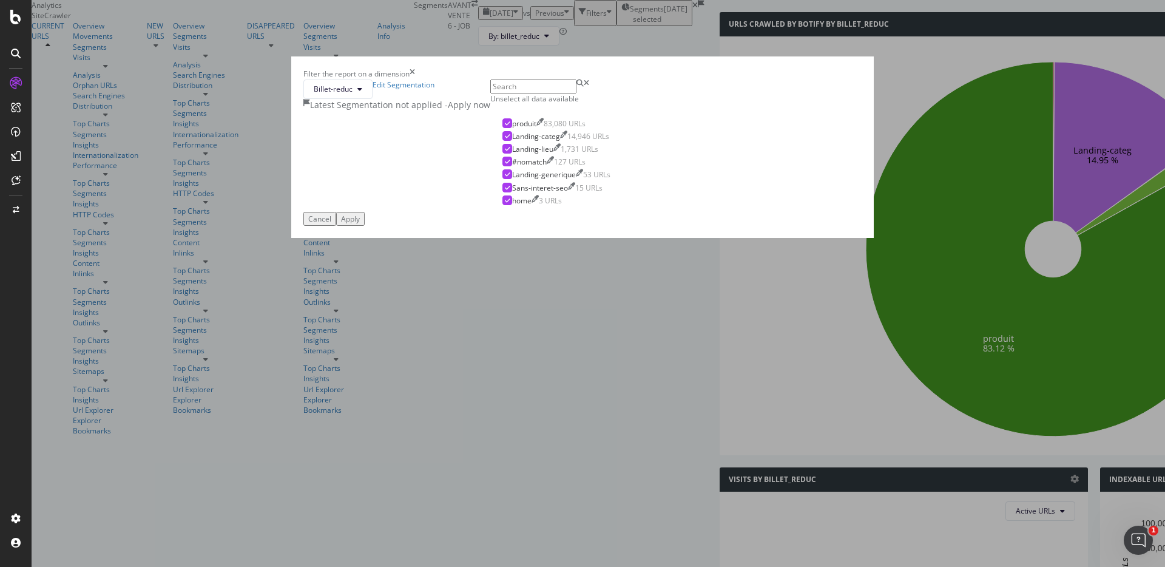
click at [490, 111] on div "- Apply now" at bounding box center [467, 105] width 45 height 12
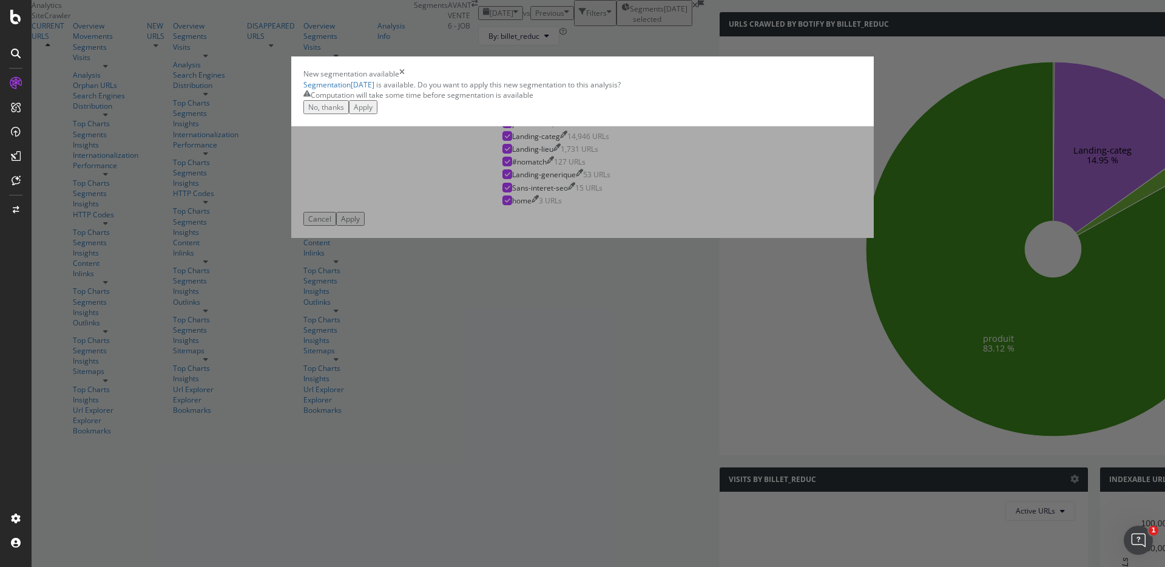
click at [405, 79] on icon "times" at bounding box center [401, 74] width 5 height 10
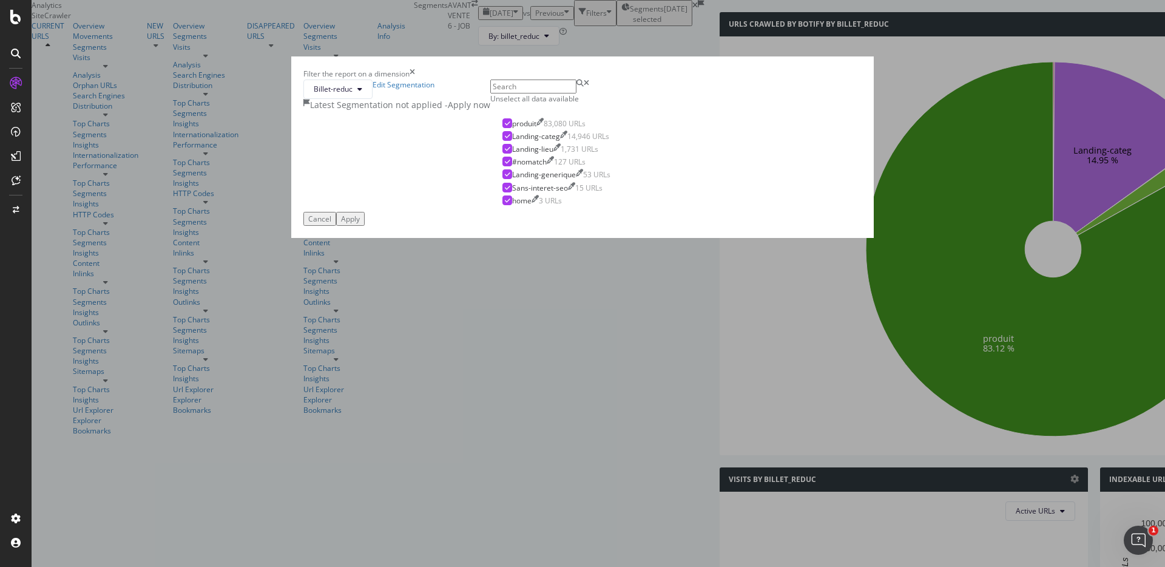
click at [415, 79] on icon "times" at bounding box center [411, 74] width 5 height 10
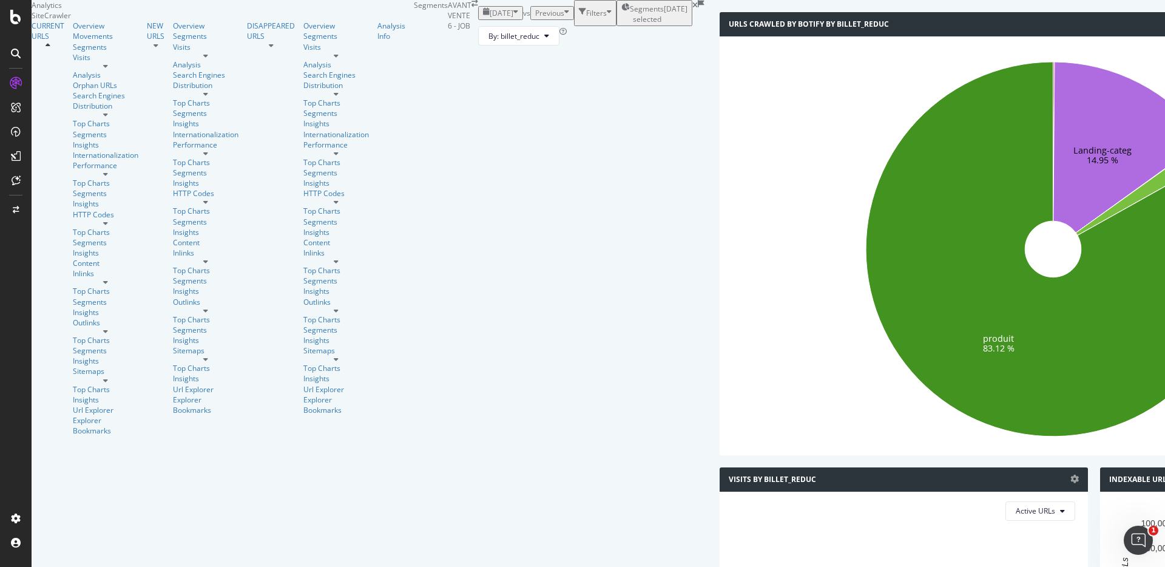
scroll to position [48, 0]
click at [73, 31] on div "Overview" at bounding box center [106, 26] width 66 height 10
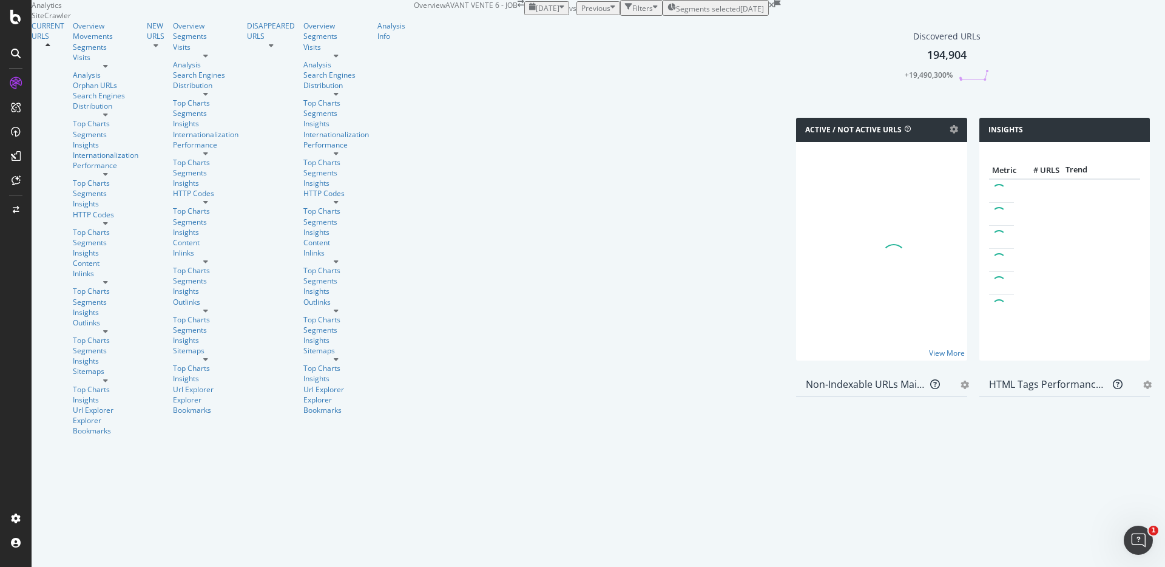
click at [973, 191] on div "Insights Metric # URLS Trend" at bounding box center [1064, 245] width 183 height 255
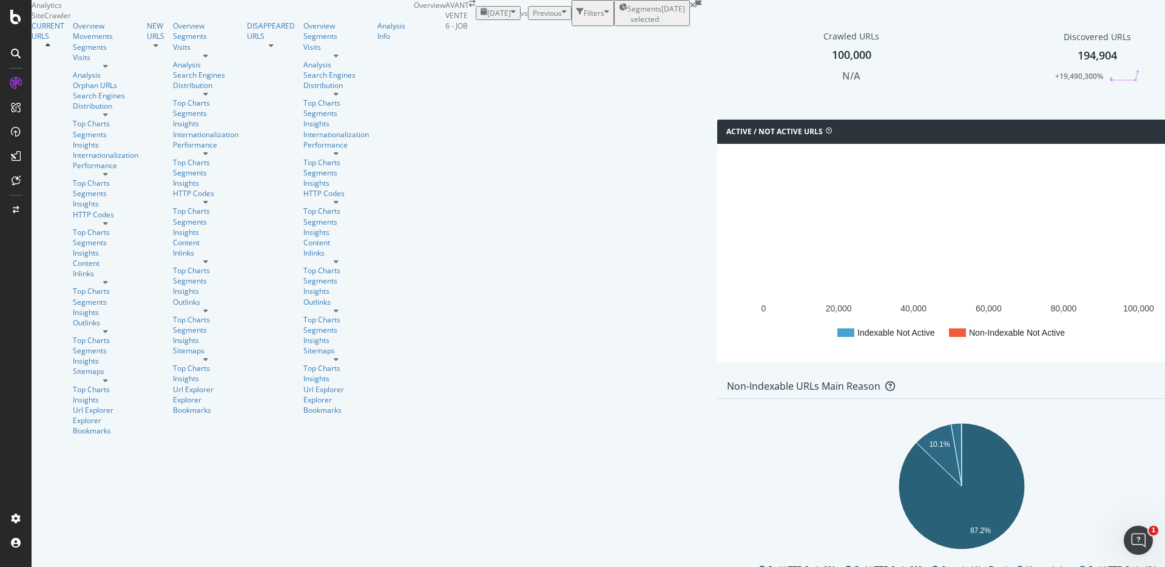
scroll to position [1194, 0]
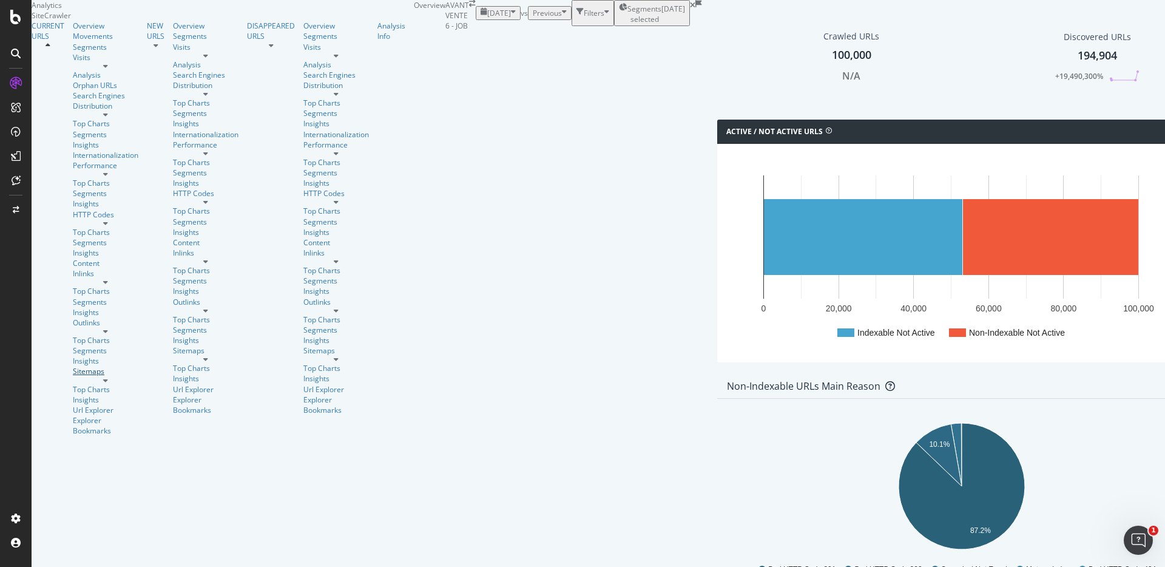
click at [73, 366] on div "Sitemaps" at bounding box center [106, 371] width 66 height 10
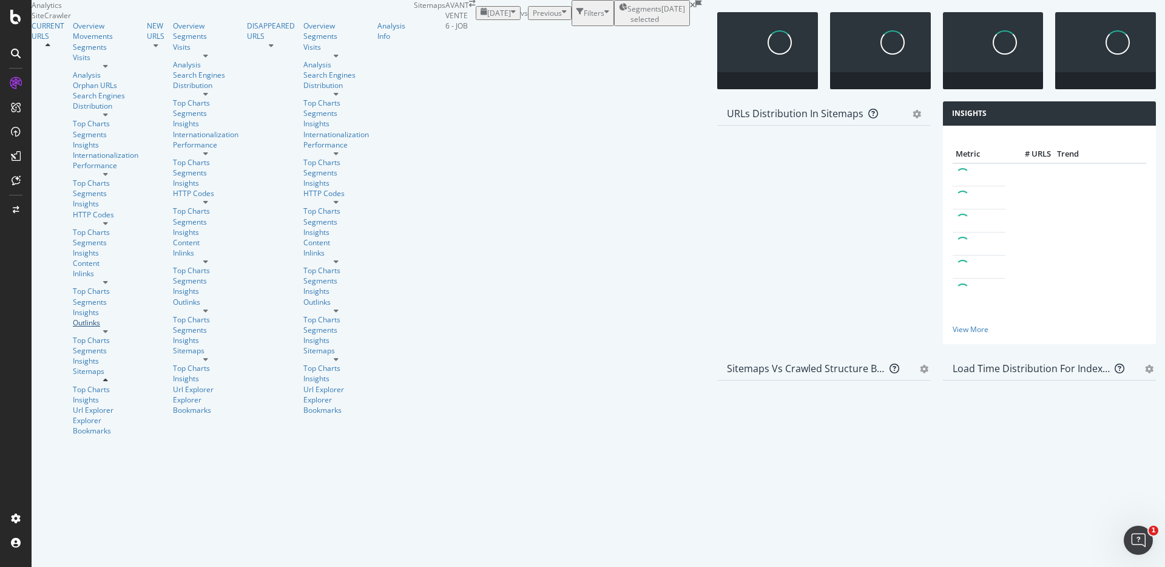
click at [73, 317] on div "Outlinks" at bounding box center [106, 322] width 66 height 10
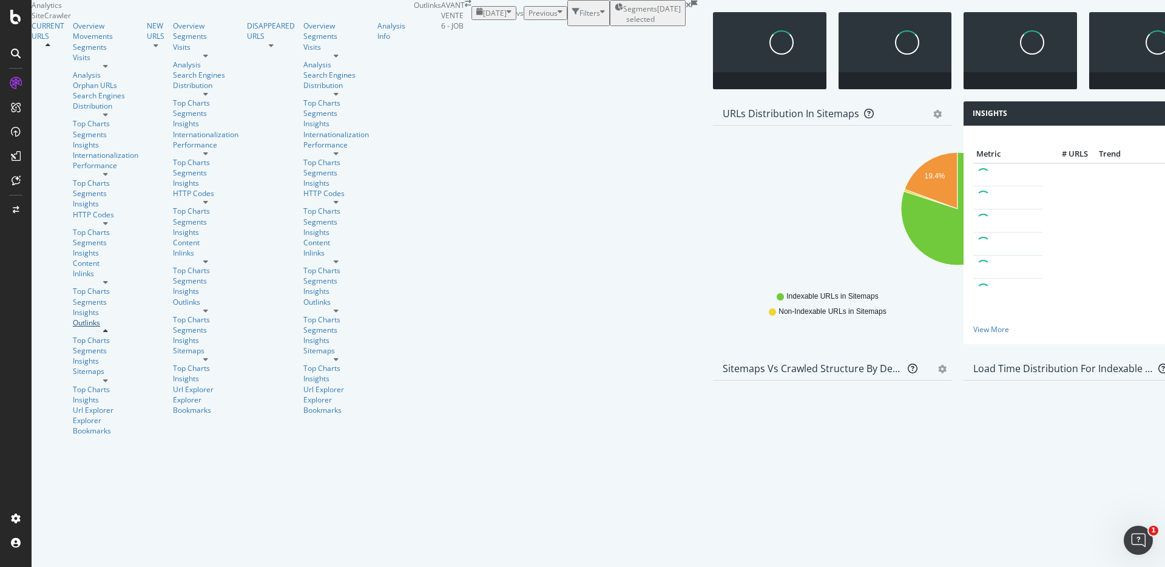
scroll to position [408, 0]
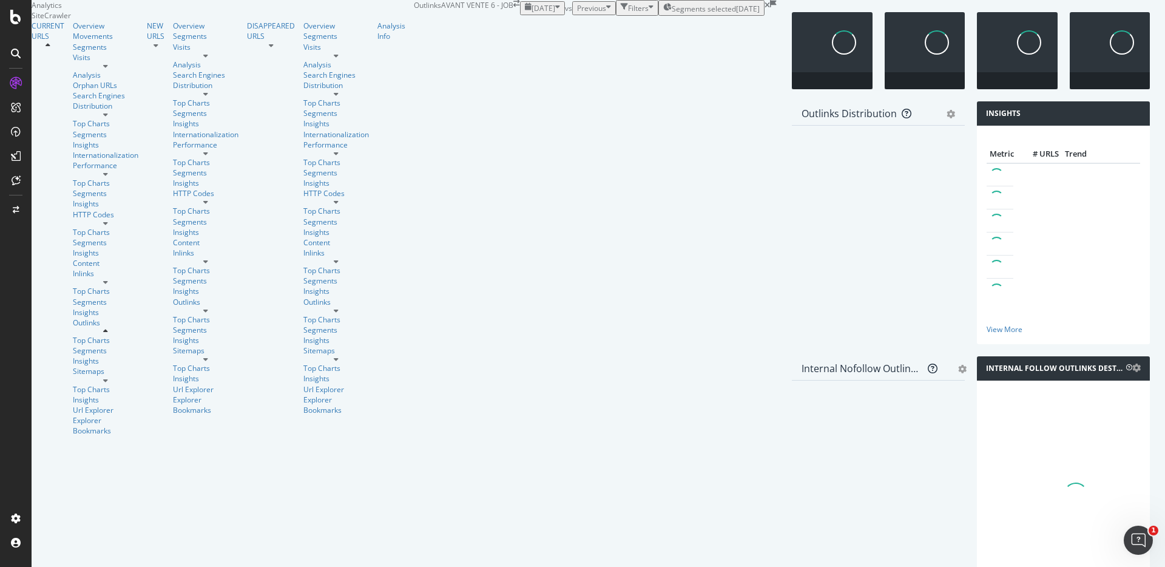
click at [970, 356] on div "Internal Follow Outlinks Destination Distribution Chart (by Value) Table Expand…" at bounding box center [1062, 483] width 185 height 255
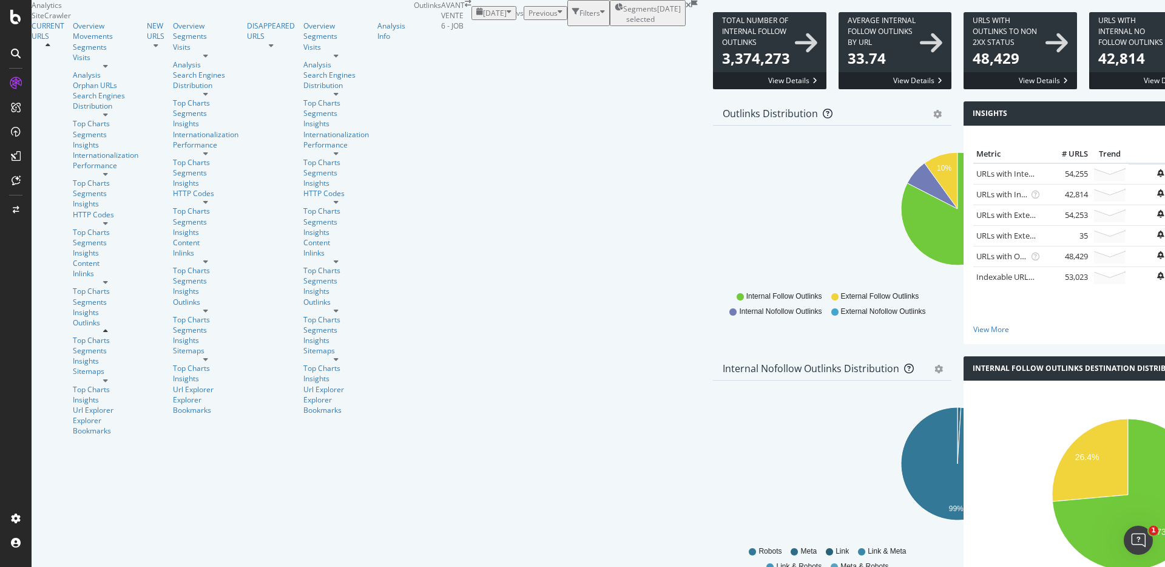
click at [707, 356] on div "Internal Nofollow Outlinks Distribution Pie Table Export as CSV Add to Custom R…" at bounding box center [832, 483] width 251 height 255
click at [685, 9] on icon at bounding box center [687, 5] width 5 height 7
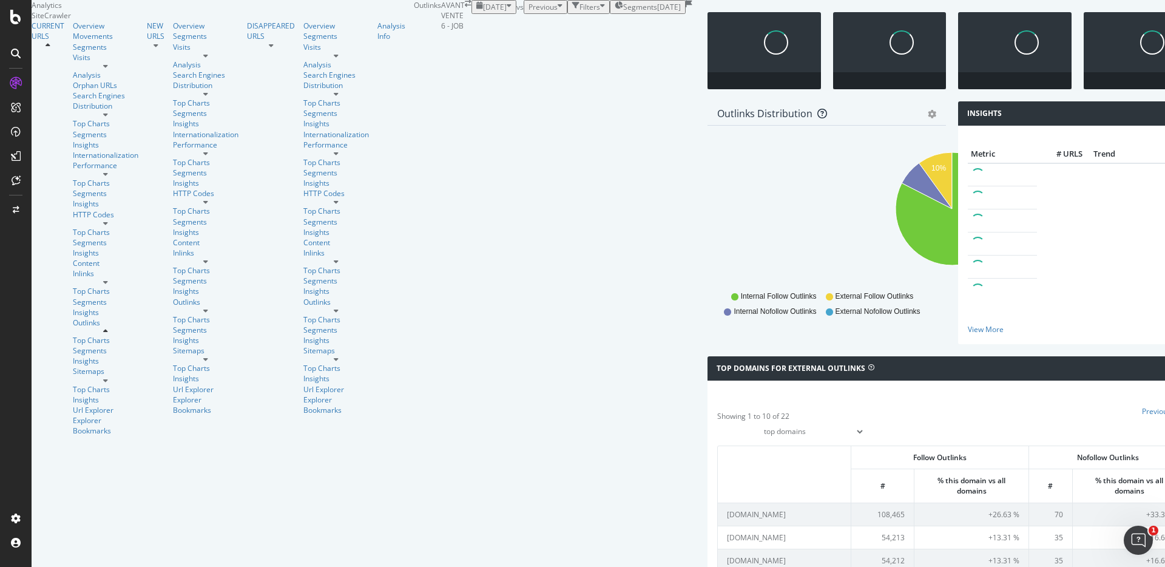
scroll to position [460, 0]
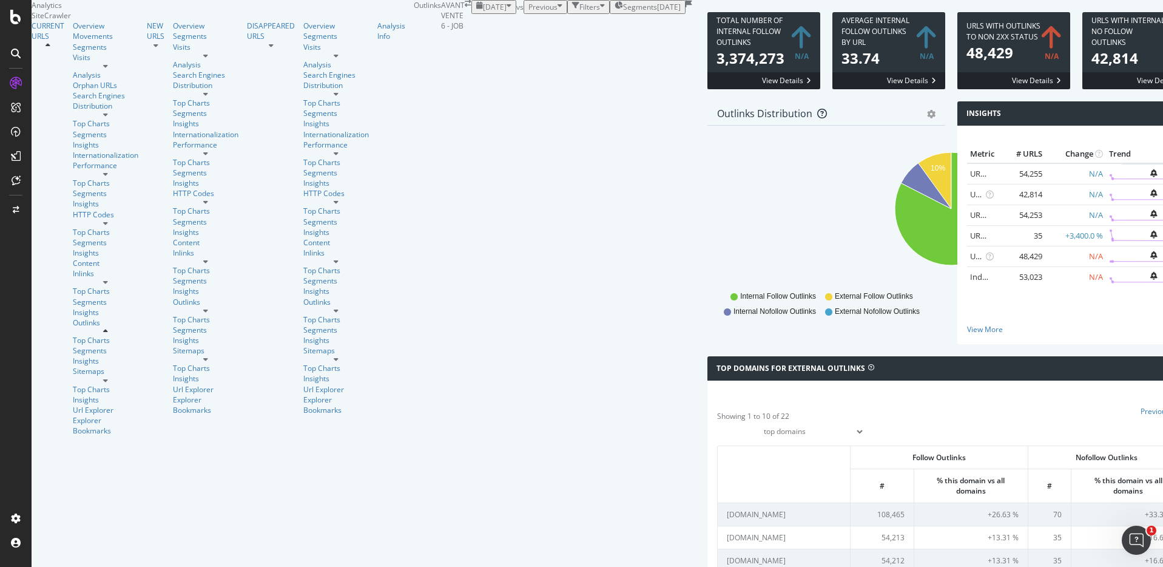
scroll to position [0, 0]
click at [73, 31] on div "Overview" at bounding box center [106, 26] width 66 height 10
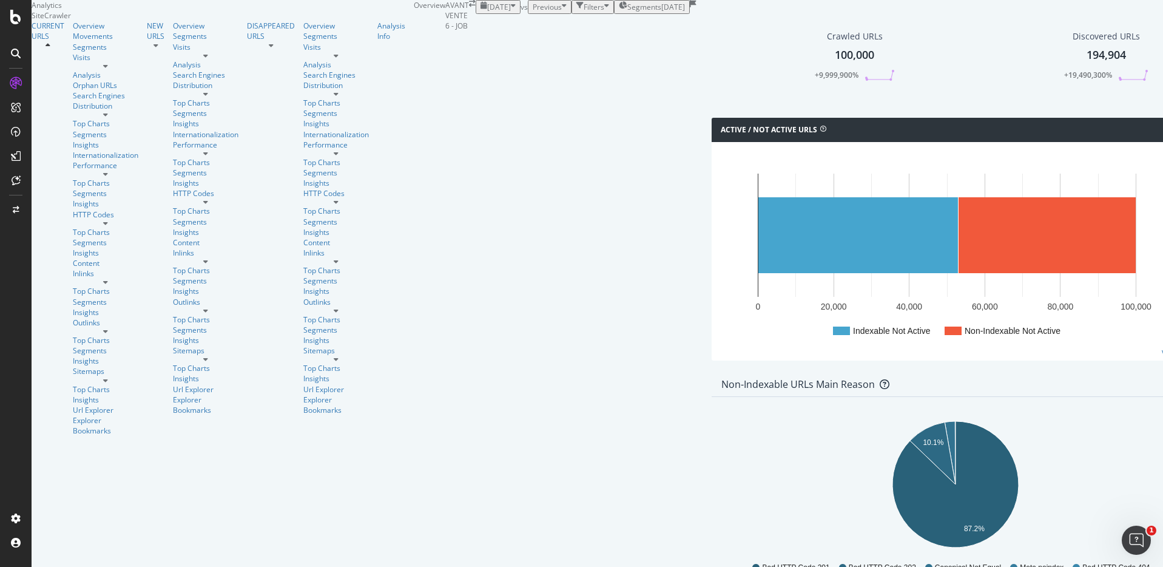
click at [661, 12] on div "2025-09-09" at bounding box center [673, 7] width 24 height 10
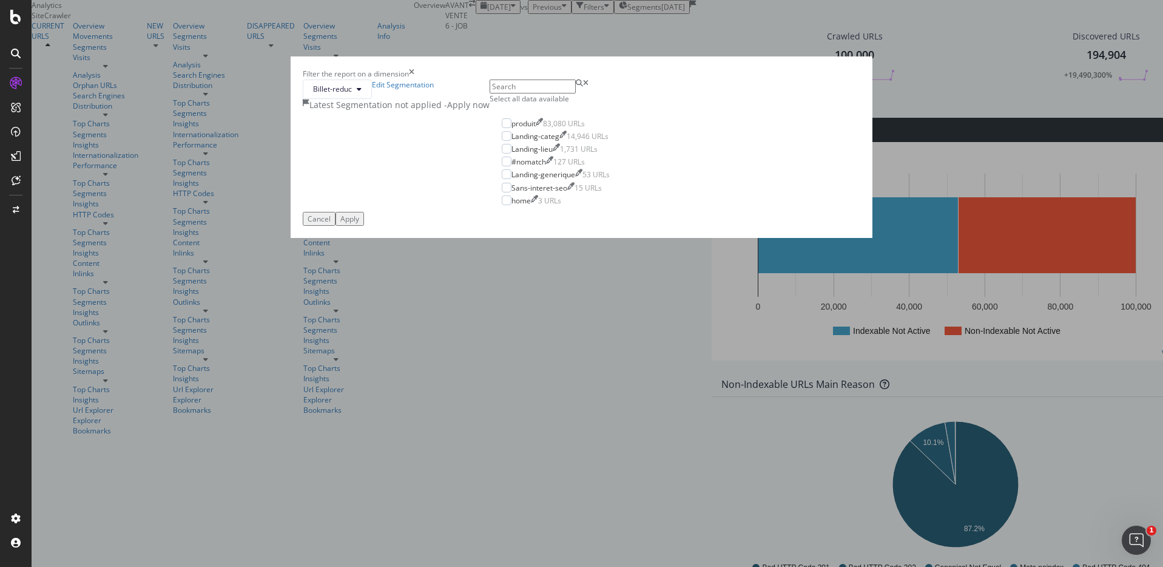
click at [489, 111] on div "- Apply now" at bounding box center [466, 105] width 45 height 12
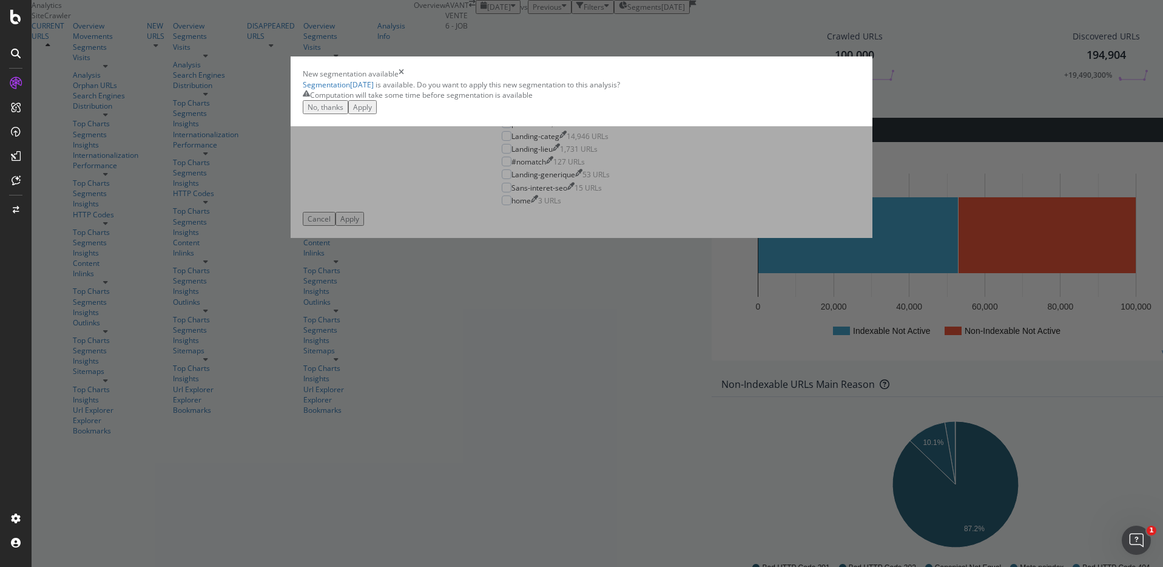
click at [372, 112] on div "Apply" at bounding box center [362, 107] width 19 height 10
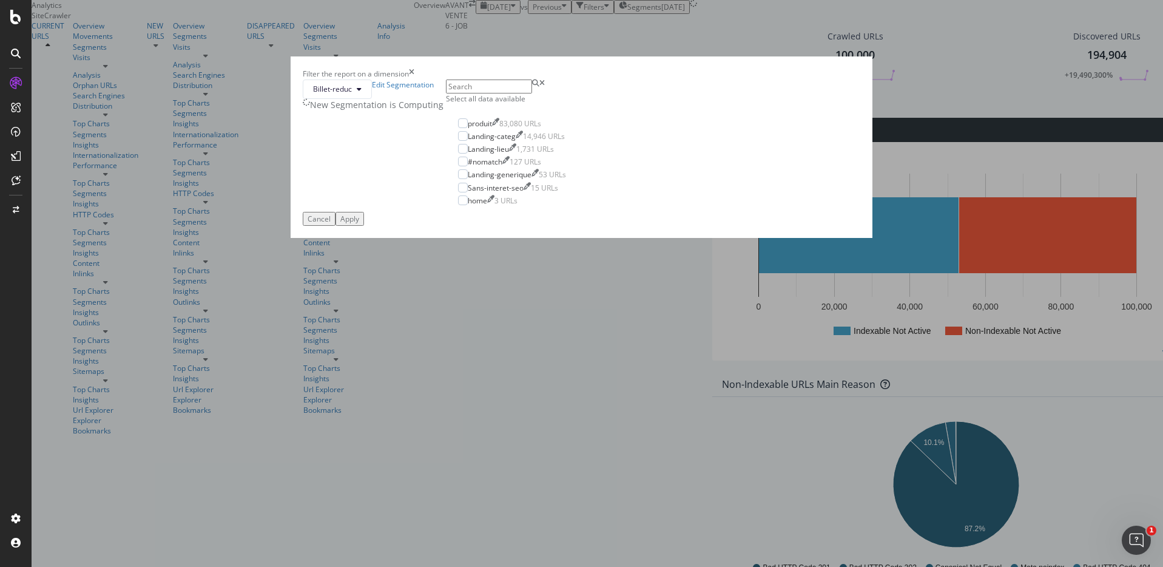
click at [414, 79] on icon "times" at bounding box center [411, 74] width 5 height 10
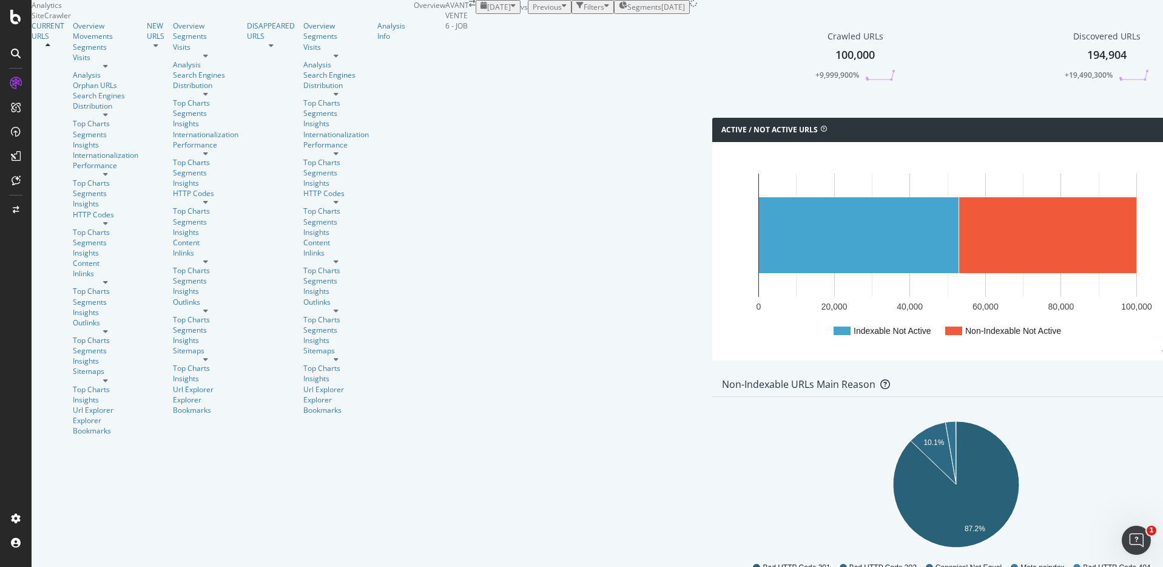
click at [661, 12] on div "2025-09-09" at bounding box center [673, 7] width 24 height 10
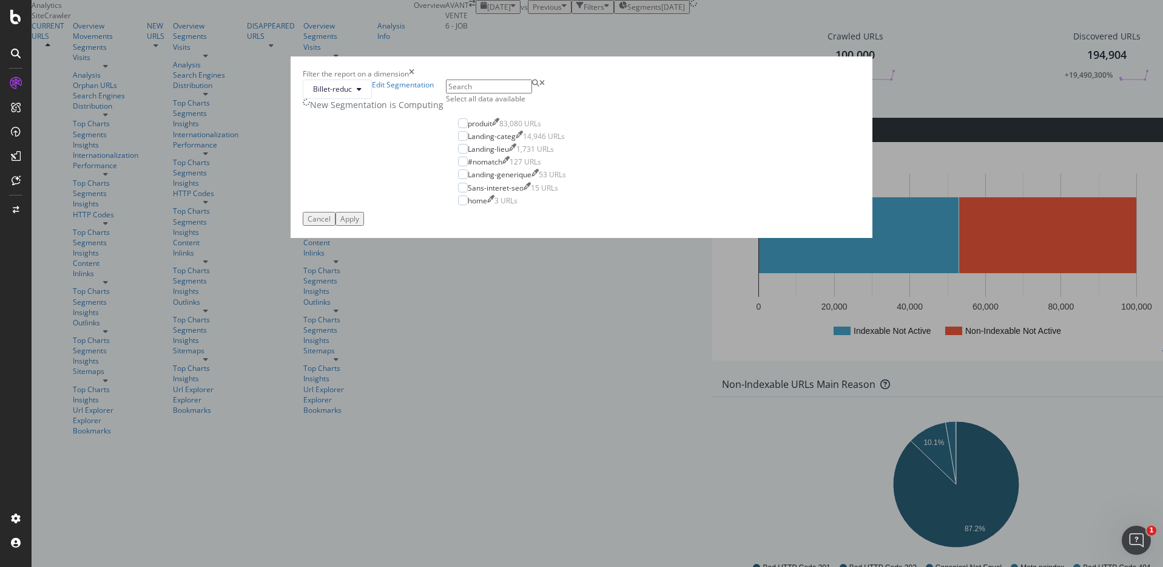
click at [701, 79] on div "Filter the report on a dimension" at bounding box center [581, 74] width 557 height 10
click at [414, 79] on icon "times" at bounding box center [411, 74] width 5 height 10
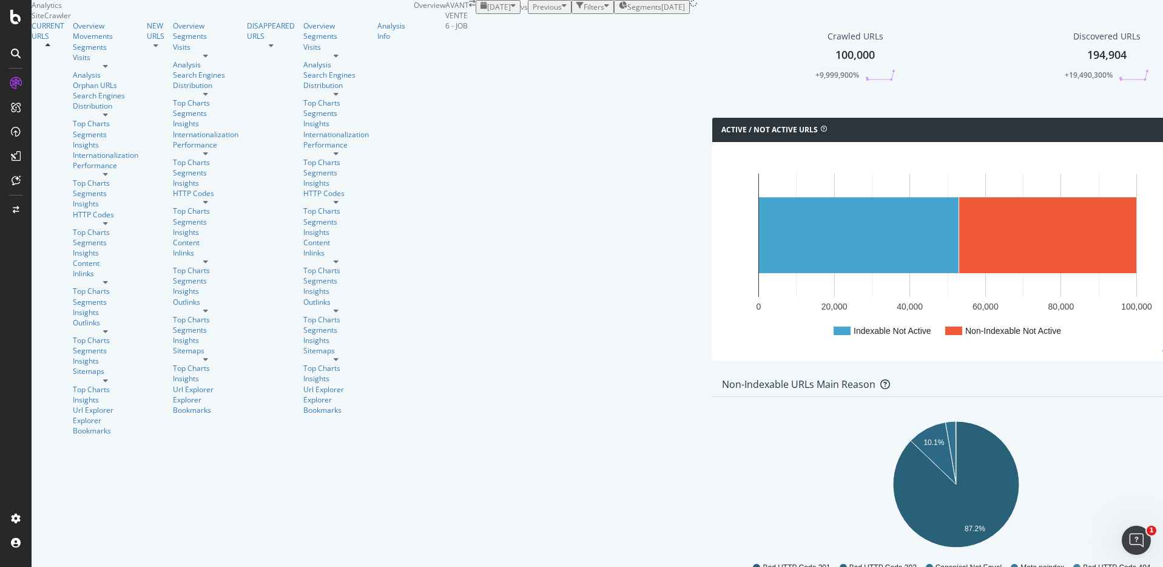
click at [706, 192] on div "Active / Not Active URLs Chart (by Value) Chart (by Percentage) Table Expand Ex…" at bounding box center [956, 245] width 500 height 255
click at [706, 190] on div "Active / Not Active URLs Chart (by Value) Chart (by Percentage) Table Expand Ex…" at bounding box center [956, 245] width 500 height 255
click at [706, 191] on div "Active / Not Active URLs Chart (by Value) Chart (by Percentage) Table Expand Ex…" at bounding box center [956, 245] width 500 height 255
click at [706, 190] on div "Active / Not Active URLs Chart (by Value) Chart (by Percentage) Table Expand Ex…" at bounding box center [956, 245] width 500 height 255
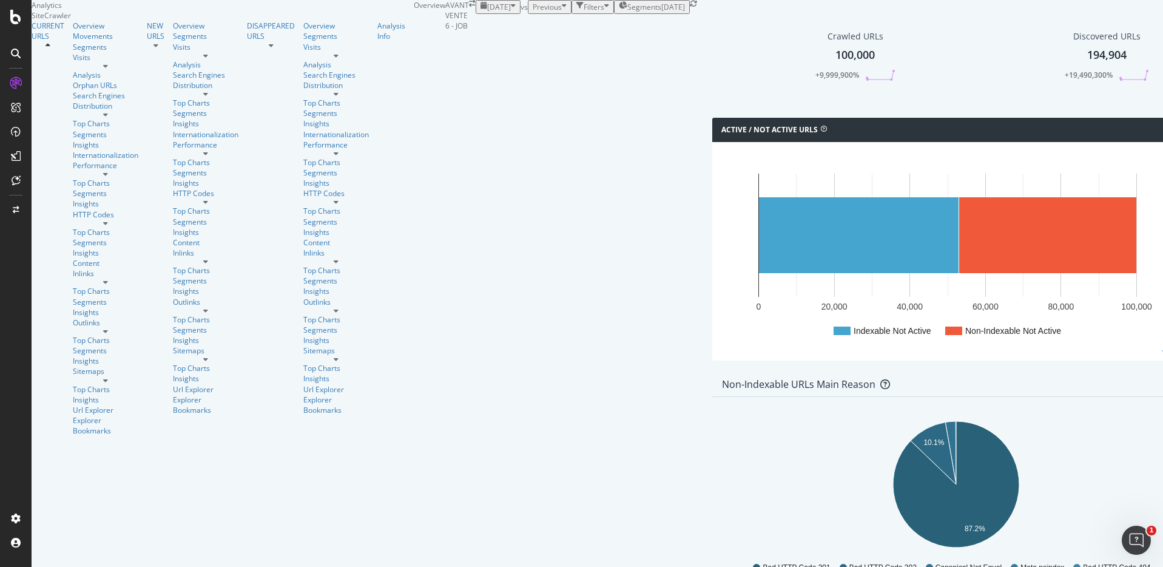
click at [661, 12] on div "2025-09-09" at bounding box center [673, 7] width 24 height 10
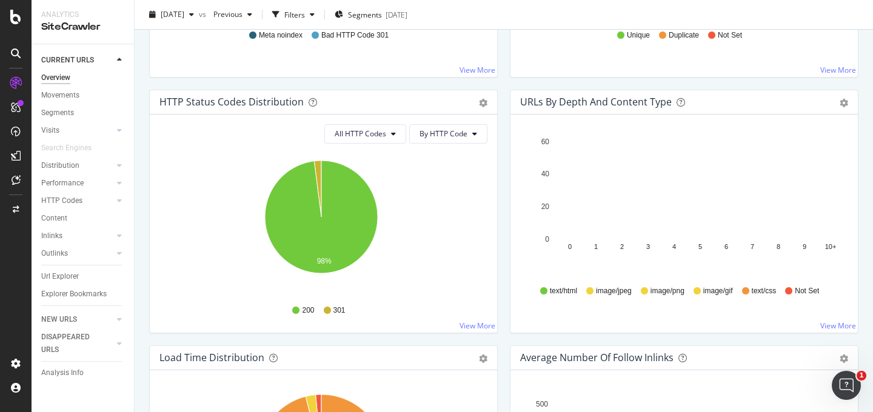
scroll to position [861, 0]
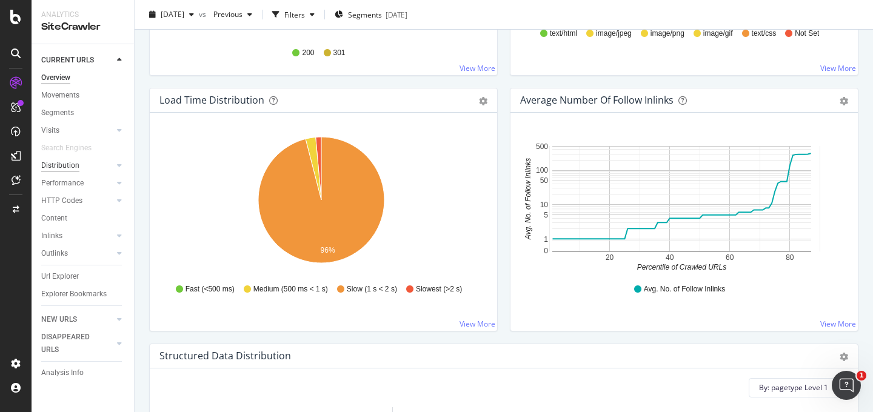
click at [66, 164] on div "Distribution" at bounding box center [60, 166] width 38 height 13
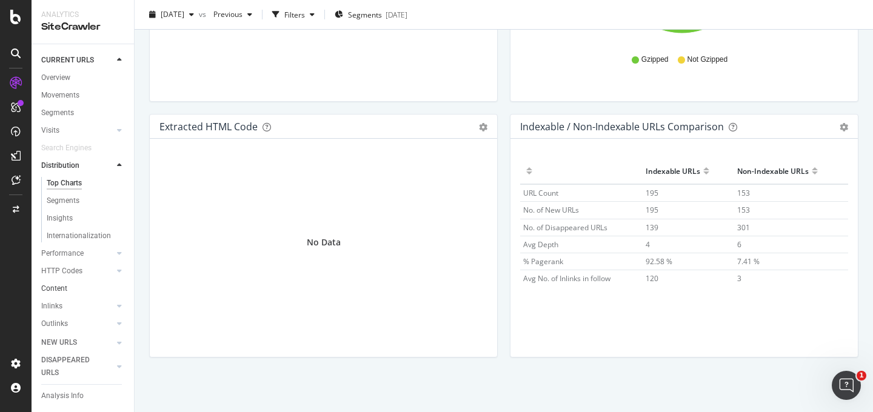
scroll to position [59, 0]
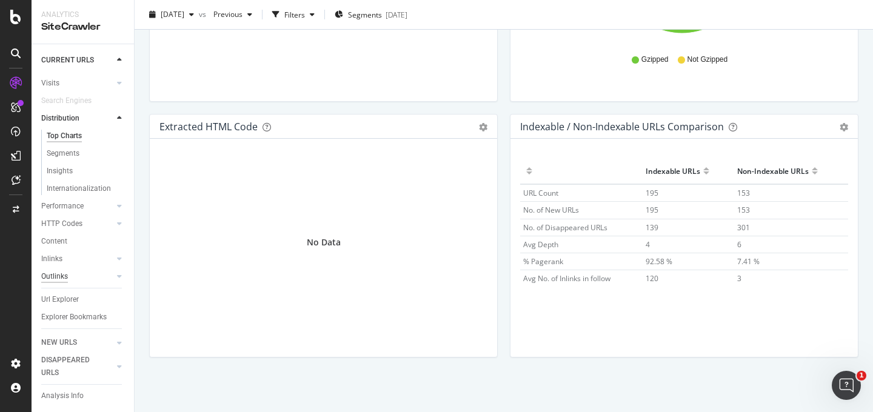
click at [61, 271] on div "Outlinks" at bounding box center [54, 277] width 27 height 13
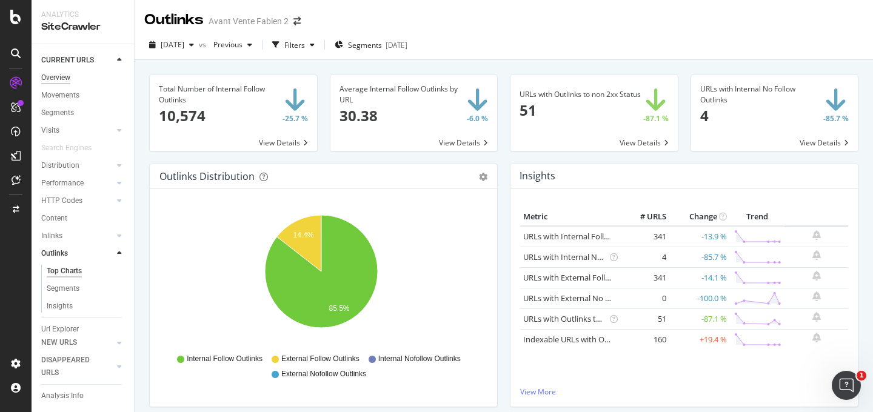
click at [56, 79] on div "Overview" at bounding box center [55, 78] width 29 height 13
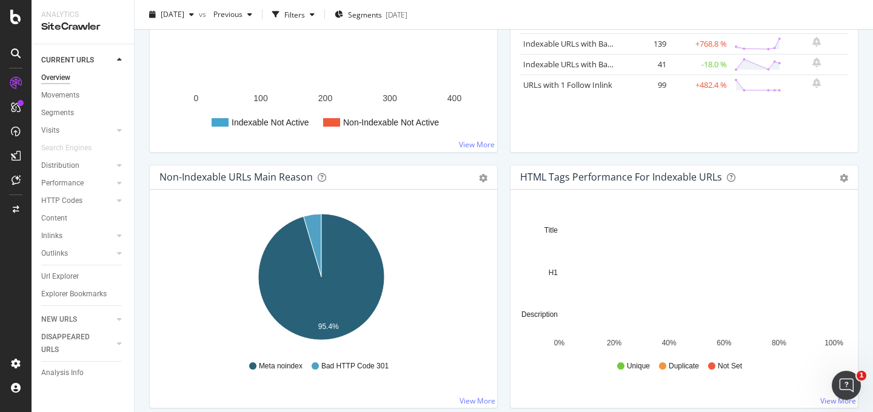
scroll to position [468, 0]
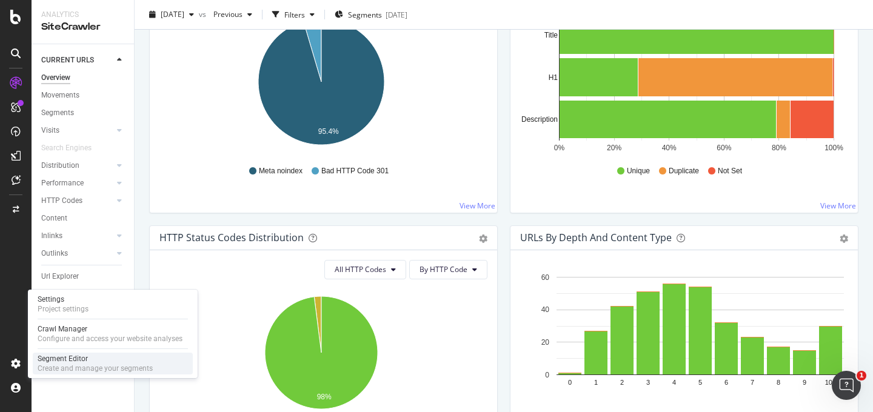
click at [50, 363] on div "Segment Editor" at bounding box center [95, 359] width 115 height 10
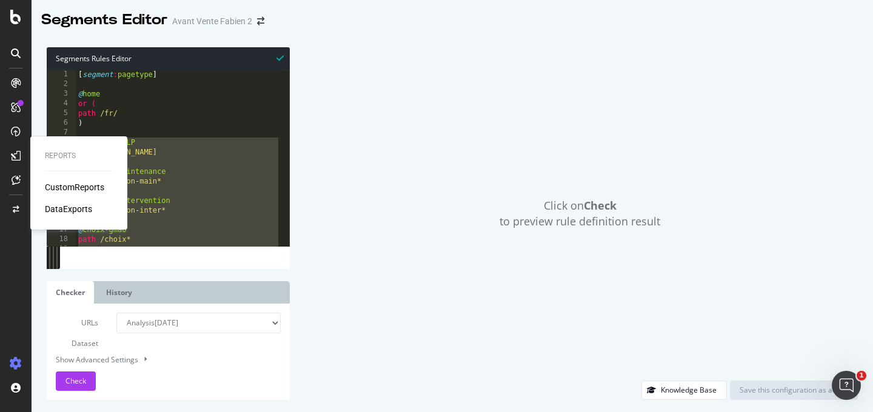
drag, startPoint x: 116, startPoint y: 237, endPoint x: 25, endPoint y: 147, distance: 127.8
click at [25, 147] on div "Reports CustomReports DataExports Segments Editor Avant Vente Fabien 2 Segments…" at bounding box center [436, 206] width 873 height 412
type textarea "@ss-domain-LP host lp.gmao.com"
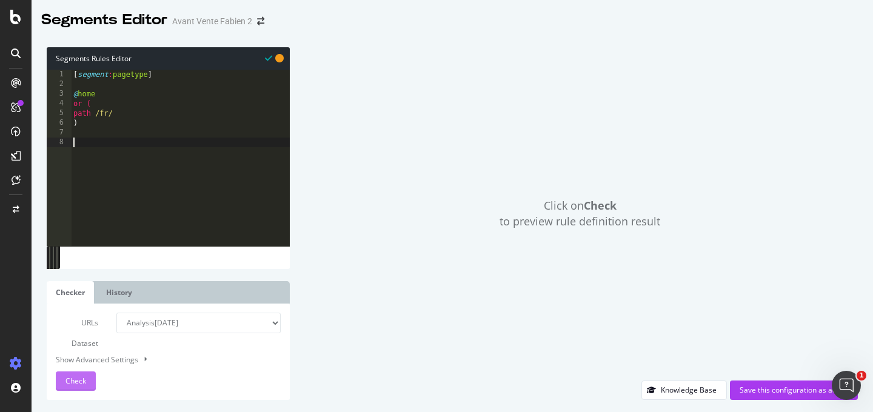
click at [82, 375] on div "Check" at bounding box center [76, 381] width 21 height 18
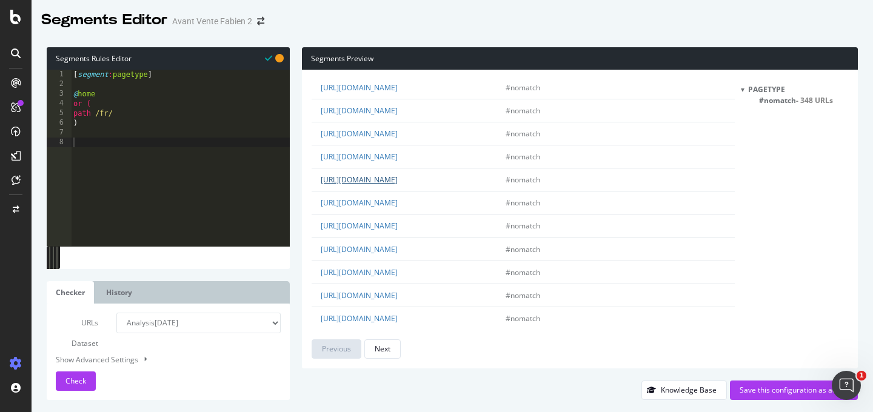
scroll to position [30, 0]
click at [309, 198] on div "url pagetype qualifiers https://speakylink.com/ #nomatch https://speakylink.com…" at bounding box center [580, 219] width 556 height 299
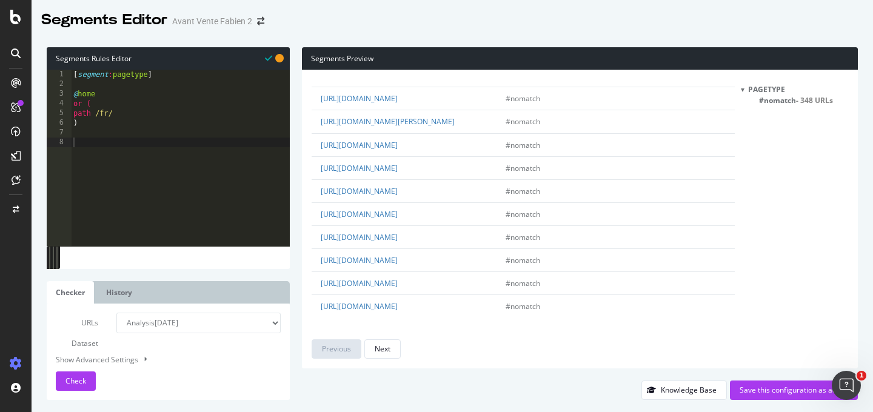
scroll to position [2504, 0]
click at [386, 347] on div "Next" at bounding box center [383, 349] width 16 height 10
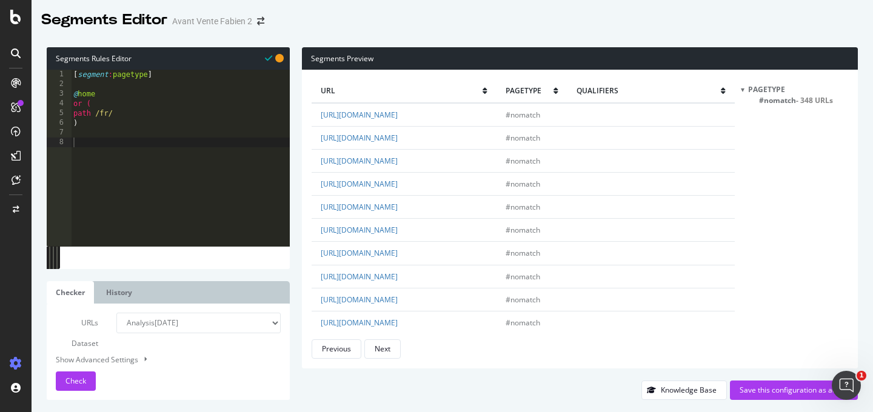
click at [315, 27] on div "Segments Editor Avant Vente Fabien 2" at bounding box center [453, 15] width 842 height 30
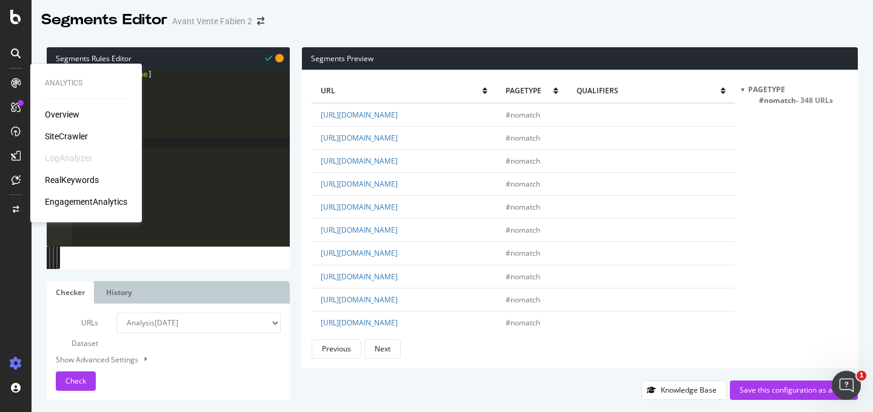
click at [66, 111] on div "Overview" at bounding box center [62, 115] width 35 height 12
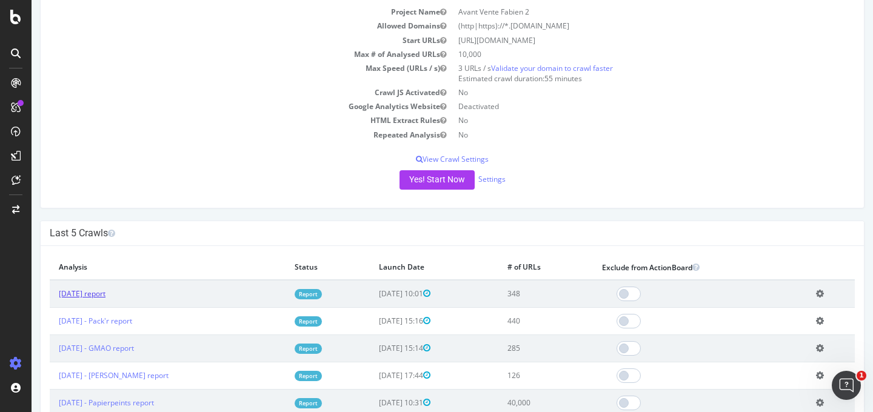
click at [106, 291] on link "2025 Sep. 10th report" at bounding box center [82, 294] width 47 height 10
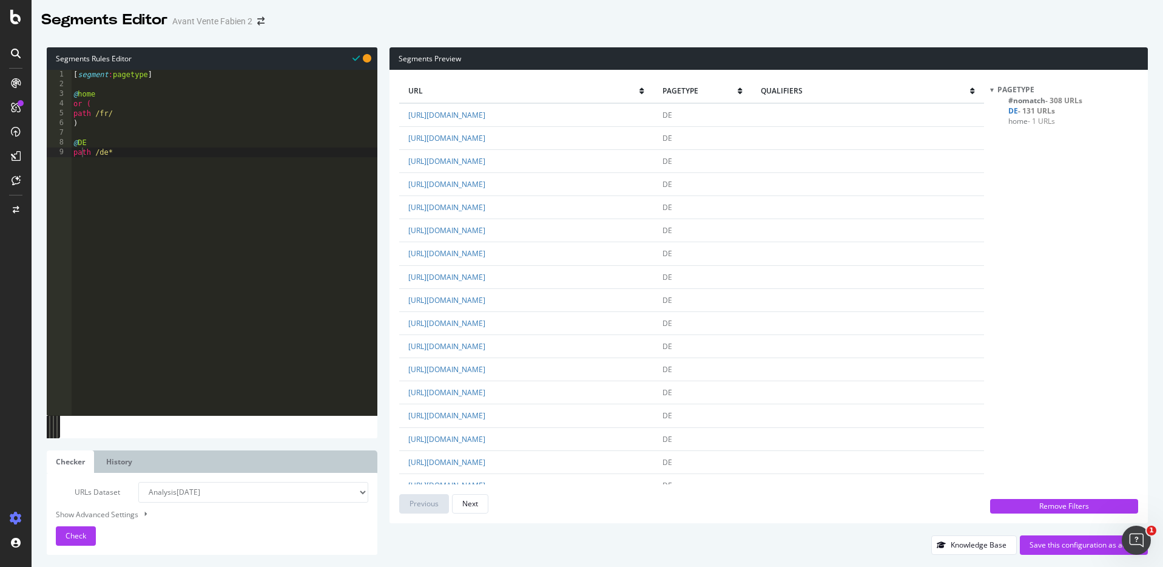
scroll to position [1944, 0]
click at [383, 142] on div "Segments Preview url pagetype qualifiers [URL][DOMAIN_NAME] DE [URL][DOMAIN_NAM…" at bounding box center [762, 300] width 770 height 507
click at [261, 142] on div "[ segment : pagetype ] @ home or ( path /fr/ ) @ DE path /de*" at bounding box center [224, 252] width 306 height 365
click at [244, 167] on div "[ segment : pagetype ] @ home or ( path /fr/ ) @ DE path /de*" at bounding box center [224, 252] width 306 height 365
type textarea "path /de*"
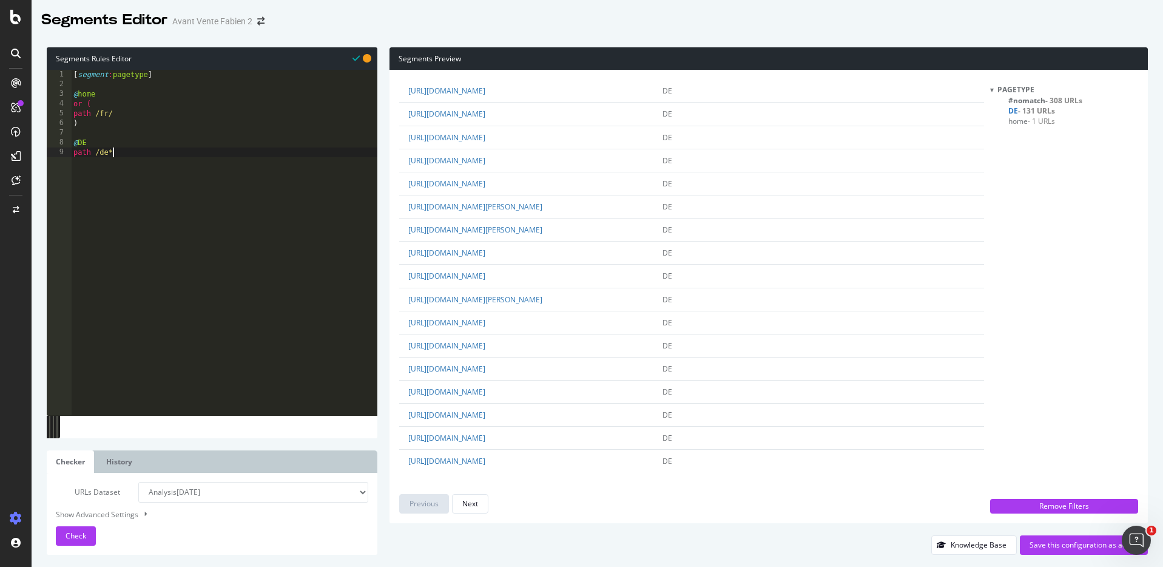
click at [235, 189] on div "[ segment : pagetype ] @ home or ( path /fr/ ) @ DE path /de*" at bounding box center [224, 252] width 306 height 365
click at [386, 197] on div "Segments Preview url pagetype qualifiers https://www.packr.com/de/ DE https://w…" at bounding box center [762, 300] width 770 height 507
click at [380, 195] on div "Segments Preview url pagetype qualifiers https://www.packr.com/de/ DE https://w…" at bounding box center [762, 300] width 770 height 507
click at [382, 195] on div "Segments Preview url pagetype qualifiers https://www.packr.com/de/ DE https://w…" at bounding box center [762, 300] width 770 height 507
click at [383, 109] on div "Segments Preview url pagetype qualifiers https://www.packr.com/de/ DE https://w…" at bounding box center [762, 300] width 770 height 507
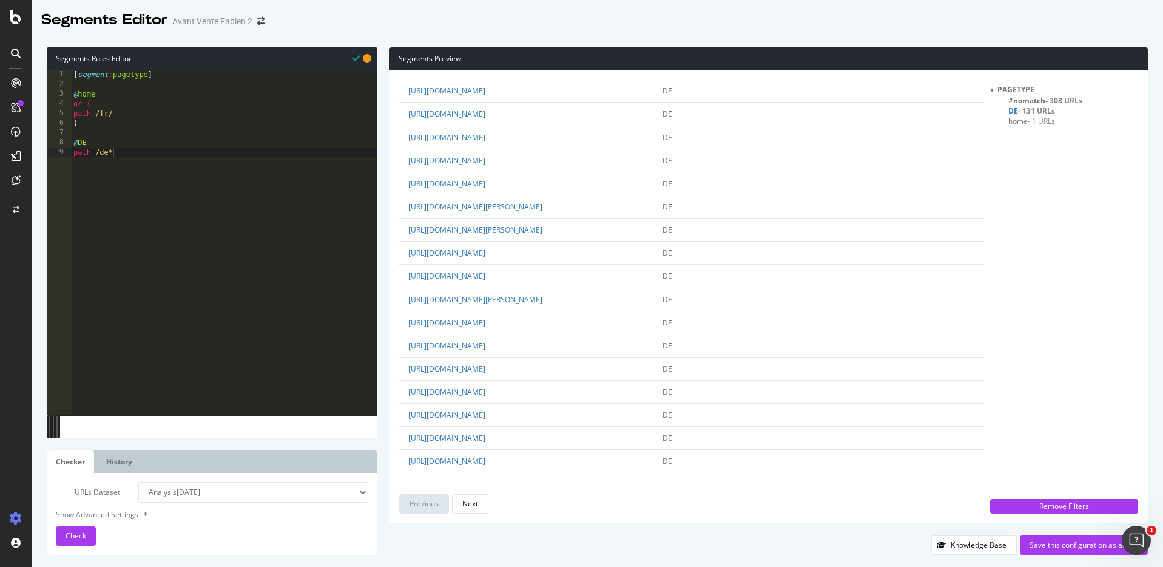
click at [382, 108] on div "Segments Preview url pagetype qualifiers https://www.packr.com/de/ DE https://w…" at bounding box center [762, 300] width 770 height 507
click at [591, 26] on div "Segments Editor Avant Vente Fabien 2" at bounding box center [597, 15] width 1131 height 30
click at [650, 29] on div "Segments Editor Avant Vente Fabien 2" at bounding box center [597, 15] width 1131 height 30
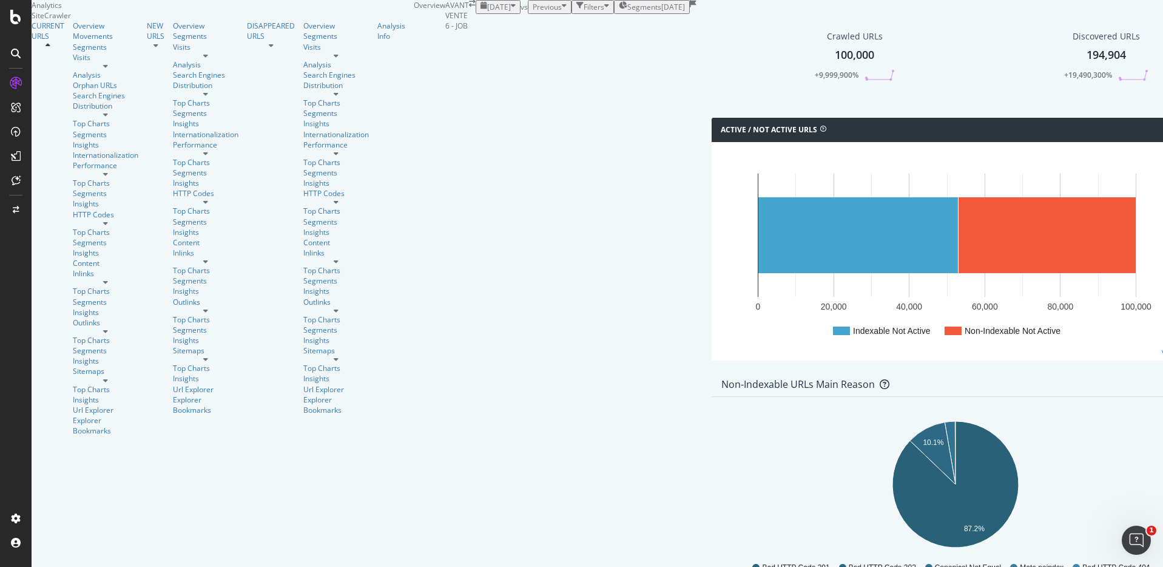
click at [627, 12] on span "Segments" at bounding box center [644, 7] width 34 height 10
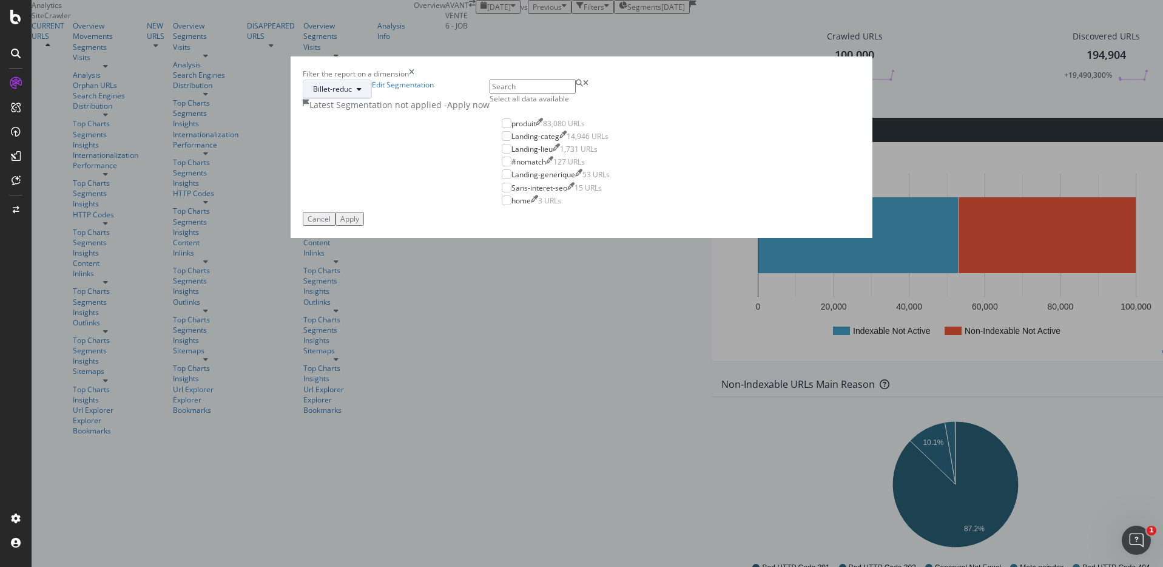
click at [372, 99] on button "Billet-reduc" at bounding box center [337, 88] width 69 height 19
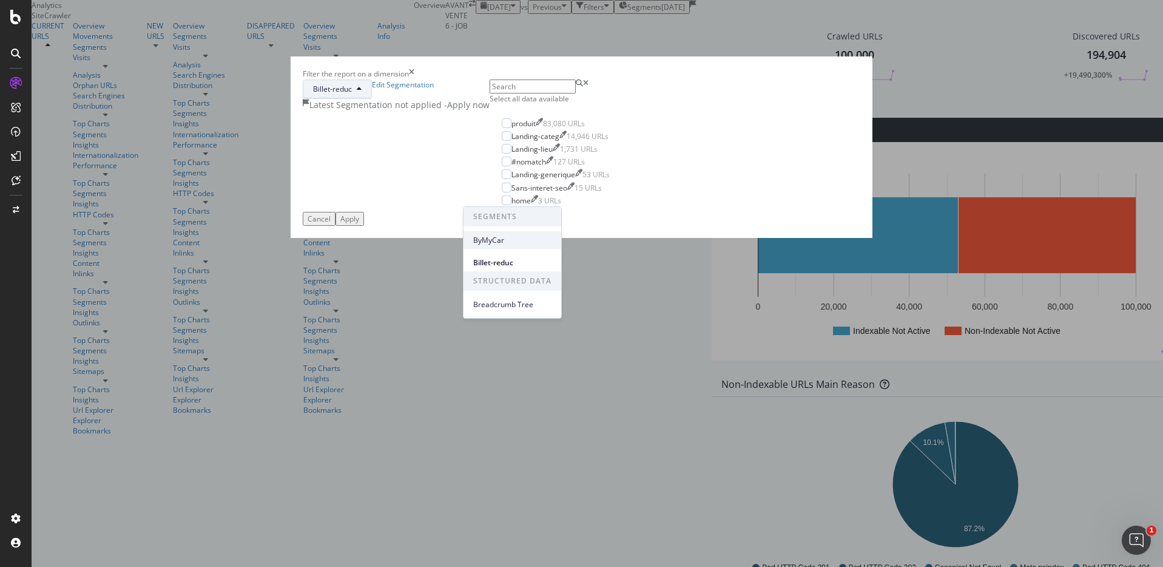
click at [503, 240] on span "ByMyCar" at bounding box center [512, 240] width 78 height 11
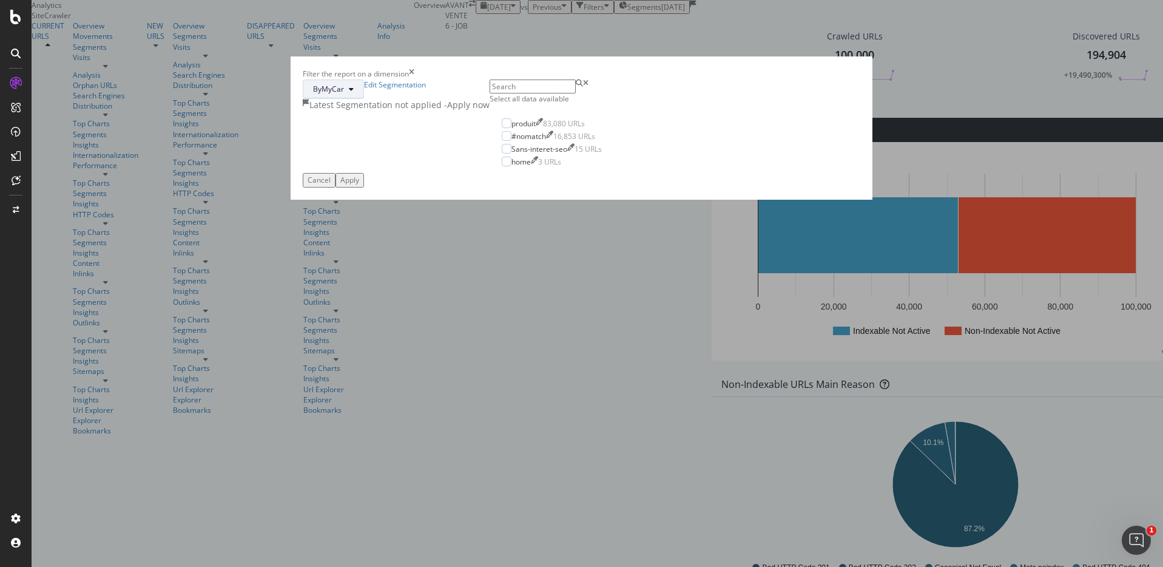
click at [354, 93] on icon "modal" at bounding box center [351, 89] width 5 height 7
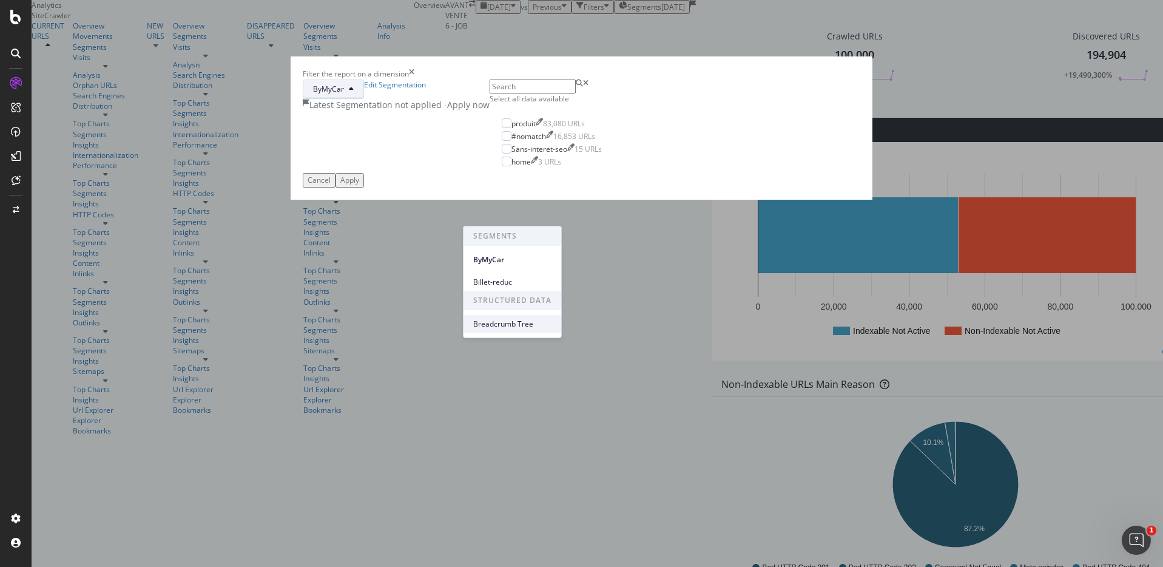
click at [502, 323] on span "Breadcrumb Tree" at bounding box center [512, 323] width 78 height 11
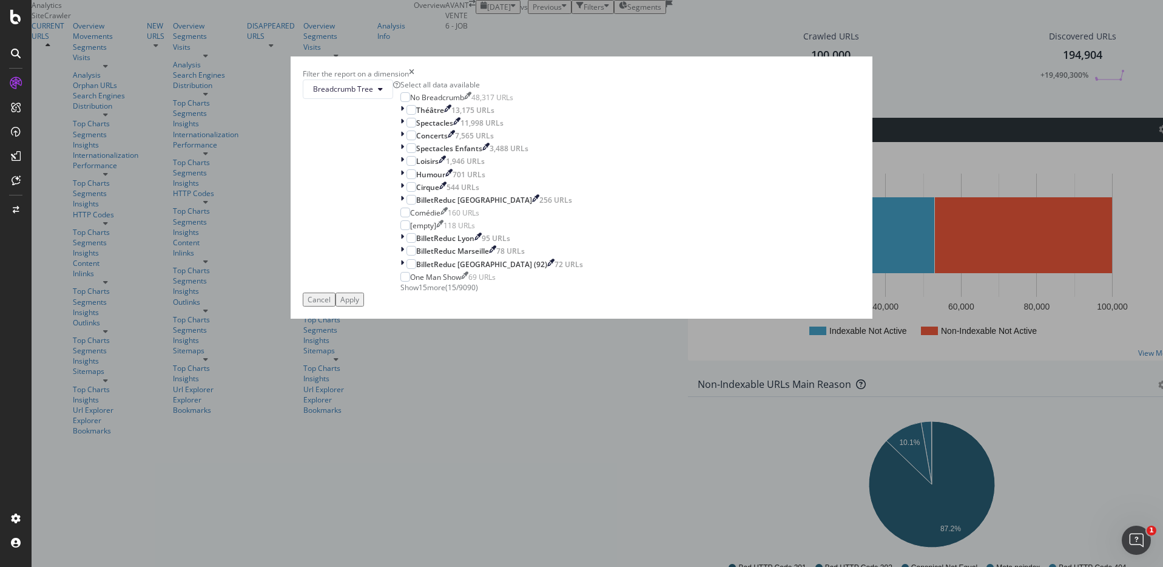
click at [517, 90] on div "Select all data available" at bounding box center [491, 84] width 183 height 10
click at [359, 304] on div "Apply" at bounding box center [349, 299] width 19 height 10
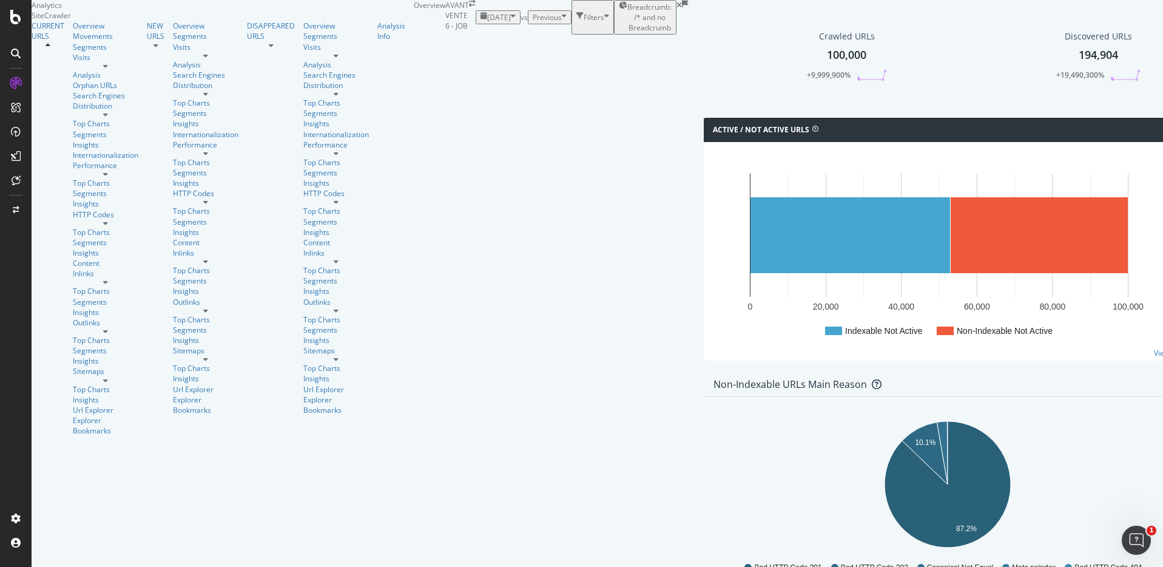
click at [627, 33] on span "Breadcrumb: /* and no Breadcrumb" at bounding box center [649, 17] width 44 height 31
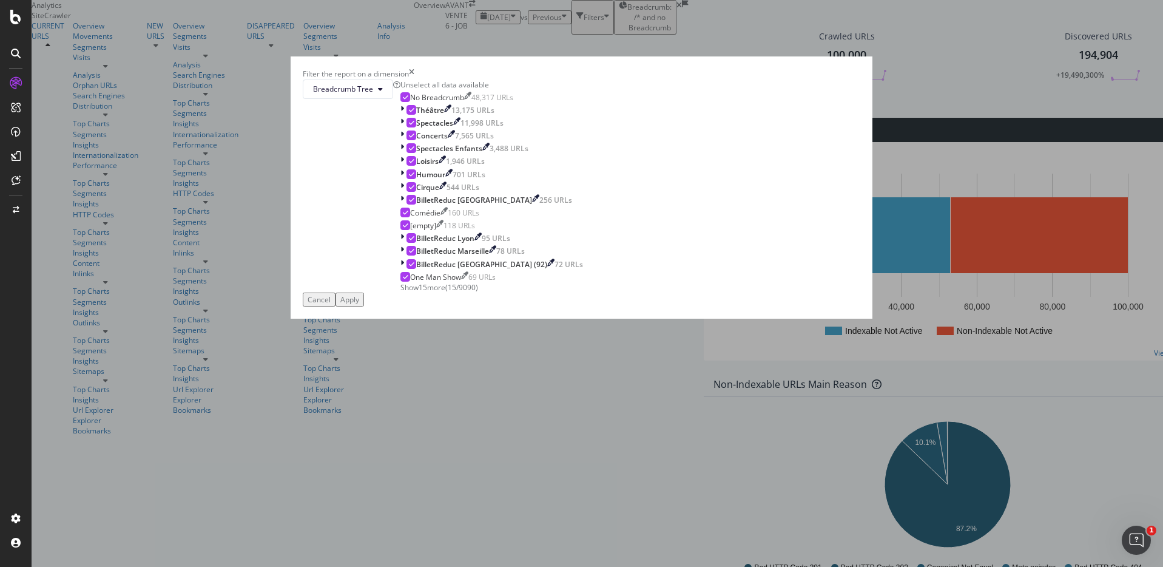
click at [414, 79] on icon "times" at bounding box center [411, 74] width 5 height 10
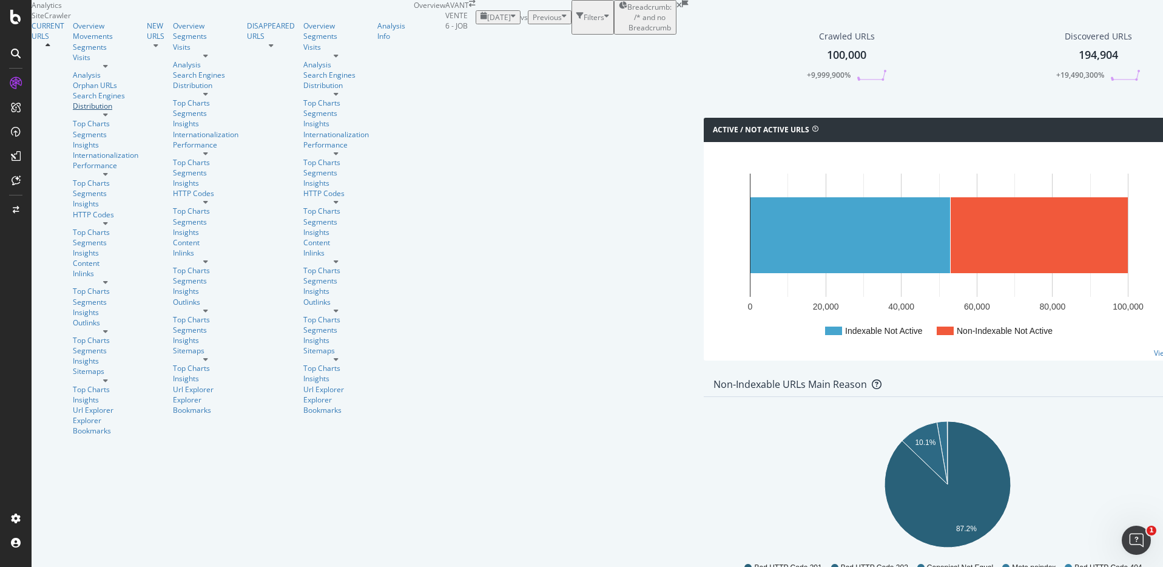
click at [80, 111] on link "Distribution" at bounding box center [106, 106] width 66 height 10
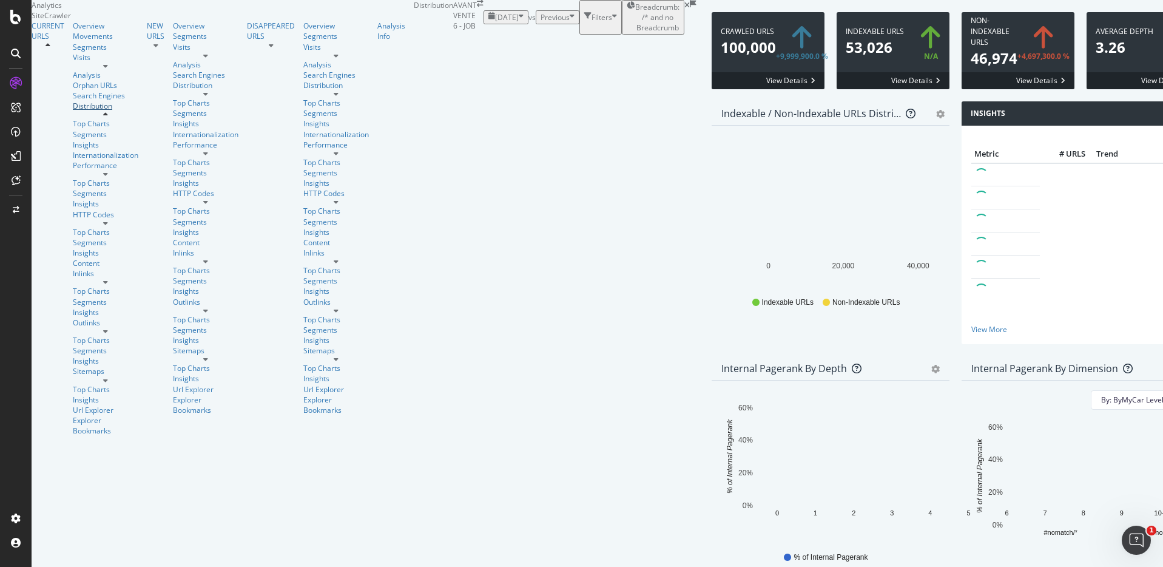
scroll to position [156, 0]
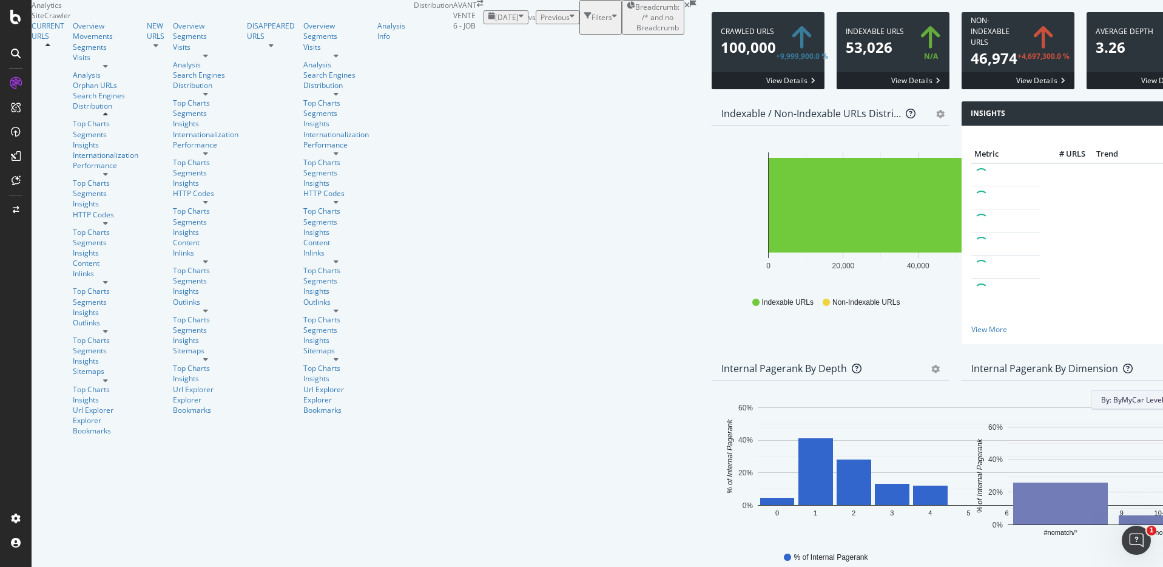
click at [1162, 396] on icon at bounding box center [1176, 399] width 5 height 7
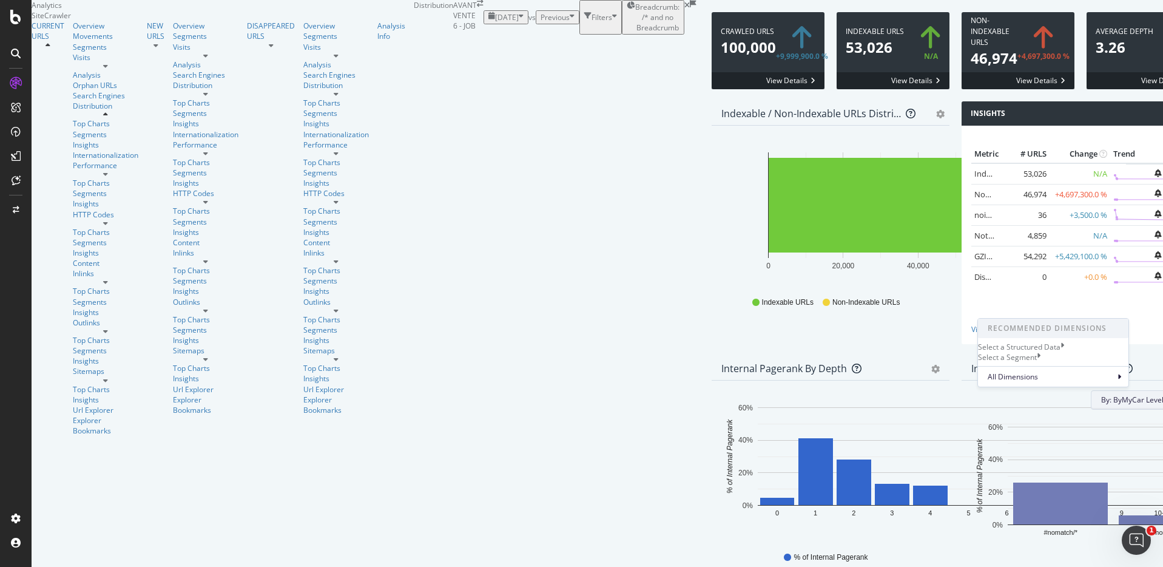
click at [1040, 350] on div "Select a Structured Data" at bounding box center [1019, 346] width 82 height 10
click at [1042, 325] on div "Select a Structured Data" at bounding box center [1085, 323] width 86 height 10
click at [1035, 362] on div "Select a Segment" at bounding box center [1007, 357] width 59 height 10
click at [1010, 329] on icon at bounding box center [1012, 323] width 4 height 10
click at [972, 362] on div "Internal Pagerank By Dimension" at bounding box center [1067, 368] width 192 height 12
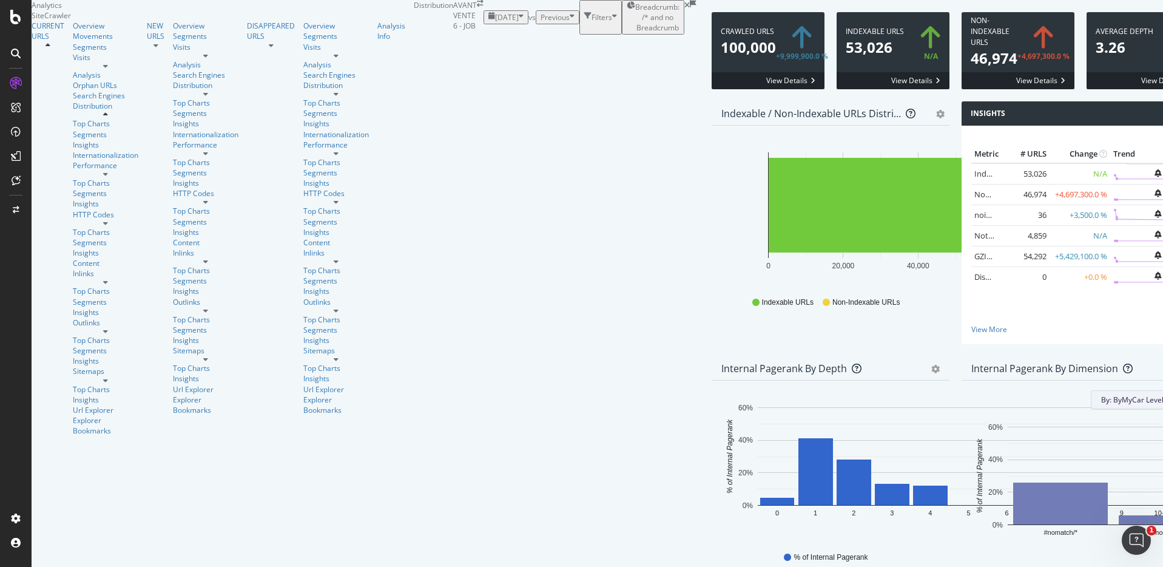
click at [1110, 390] on button "By: ByMyCar Level 1" at bounding box center [1140, 399] width 99 height 19
click at [1059, 386] on div "All Dimensions" at bounding box center [1053, 376] width 150 height 21
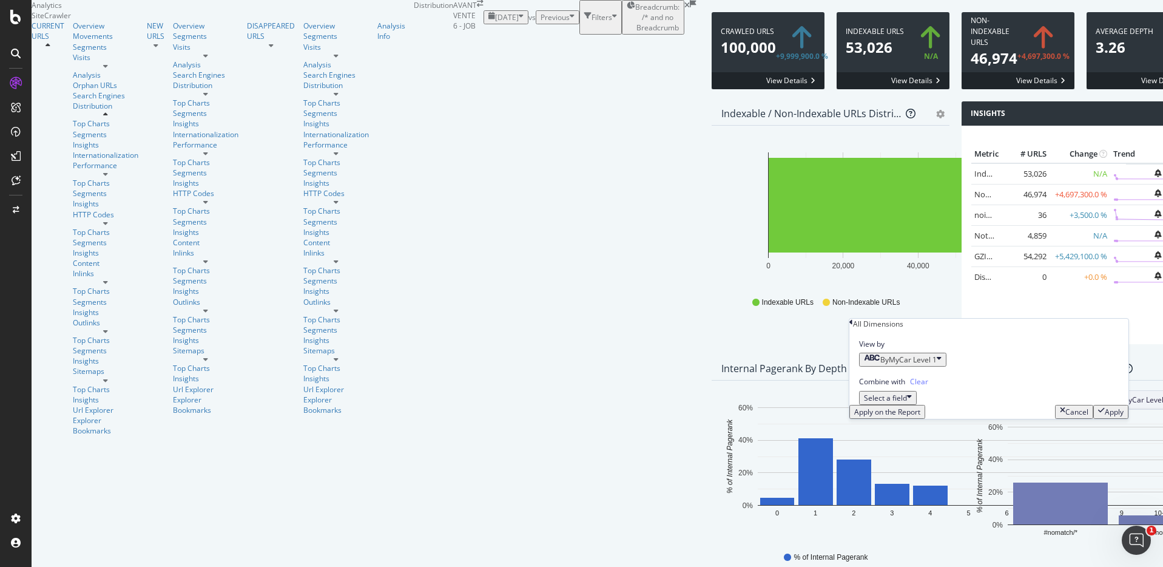
click at [971, 362] on div "Internal Pagerank By Dimension" at bounding box center [1067, 368] width 192 height 12
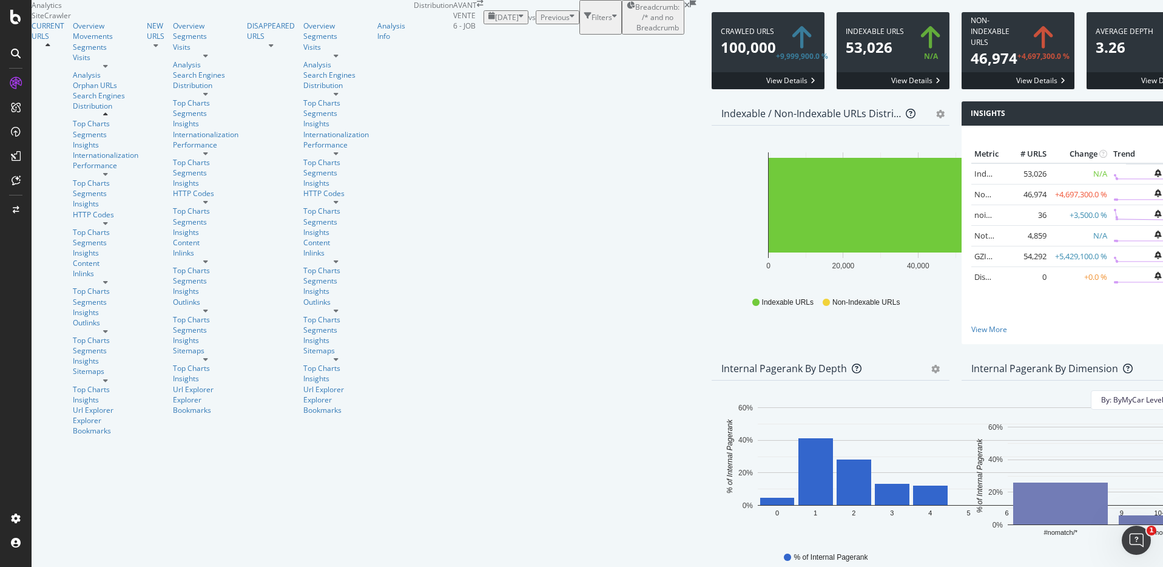
scroll to position [0, 0]
click at [1162, 373] on icon "gear" at bounding box center [1185, 369] width 8 height 8
click at [955, 101] on div "Non-Indexable URLs 46,974 +4,697,300.0 % View Details" at bounding box center [1017, 56] width 125 height 89
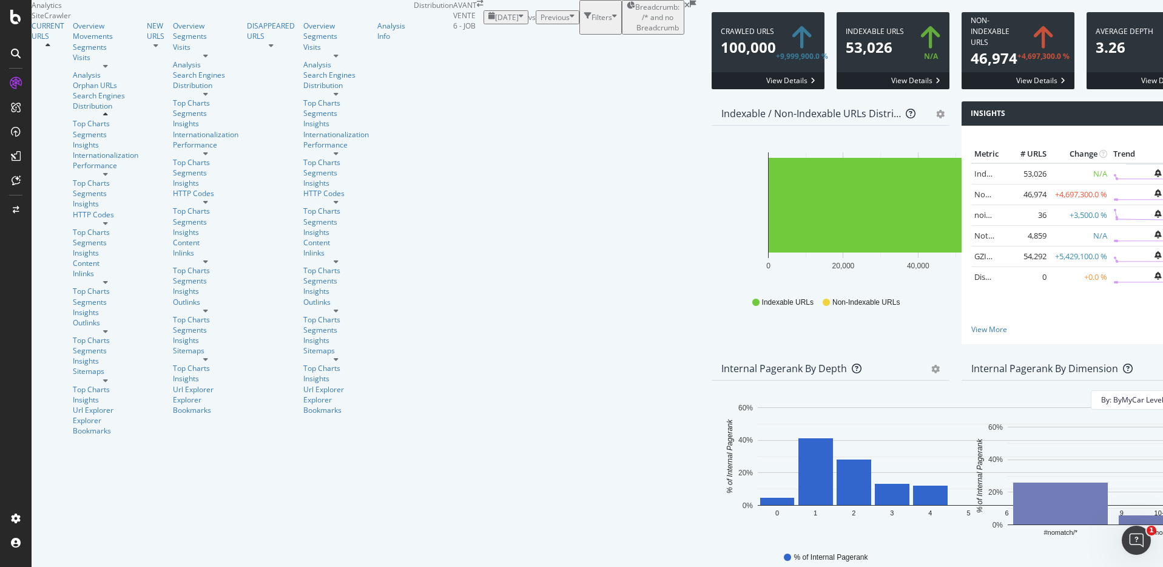
click at [635, 33] on span "Breadcrumb: /* and no Breadcrumb" at bounding box center [657, 17] width 44 height 31
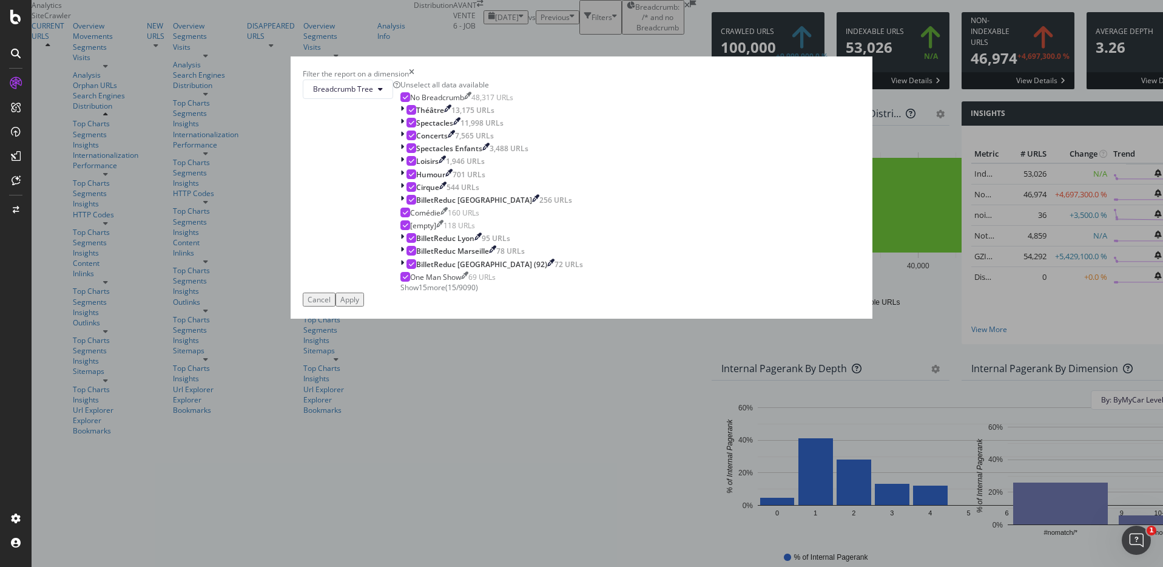
click at [359, 304] on div "Apply" at bounding box center [349, 299] width 19 height 10
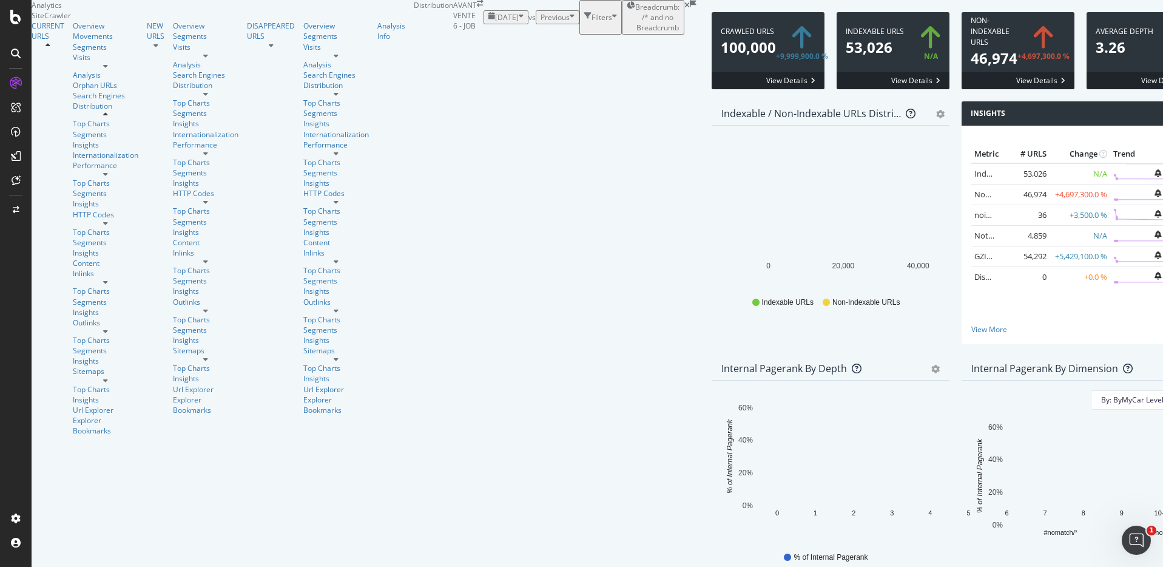
click at [73, 31] on div "Overview" at bounding box center [110, 26] width 74 height 10
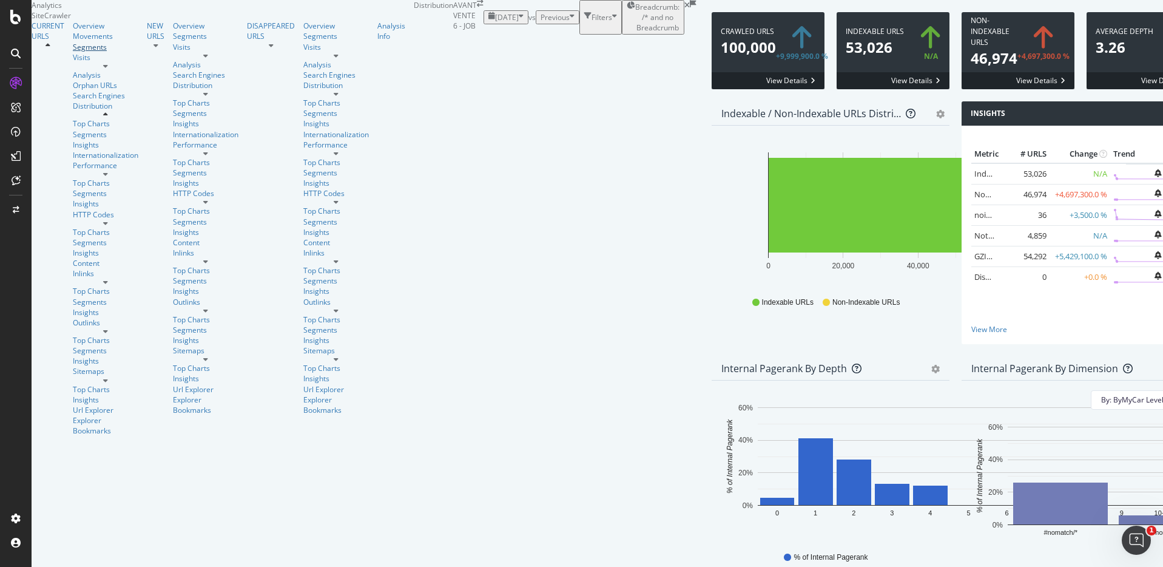
click at [73, 52] on div "Segments" at bounding box center [106, 47] width 66 height 10
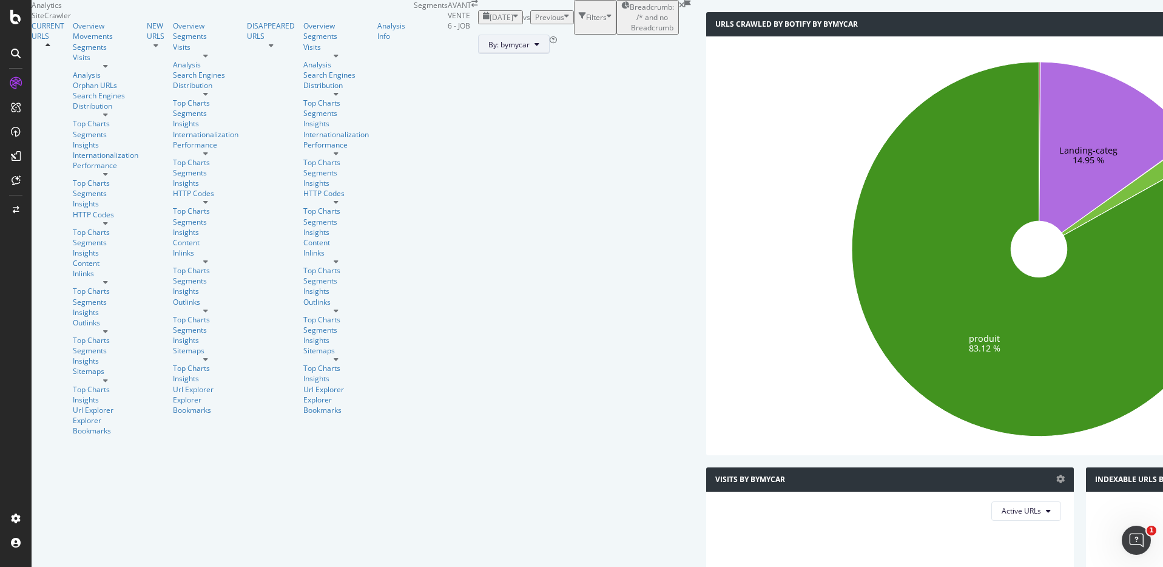
click at [534, 48] on icon at bounding box center [536, 44] width 5 height 7
click at [190, 146] on span "billet_reduc" at bounding box center [225, 145] width 131 height 11
click at [621, 33] on div "Breadcrumb: /* and no Breadcrumb" at bounding box center [647, 17] width 53 height 31
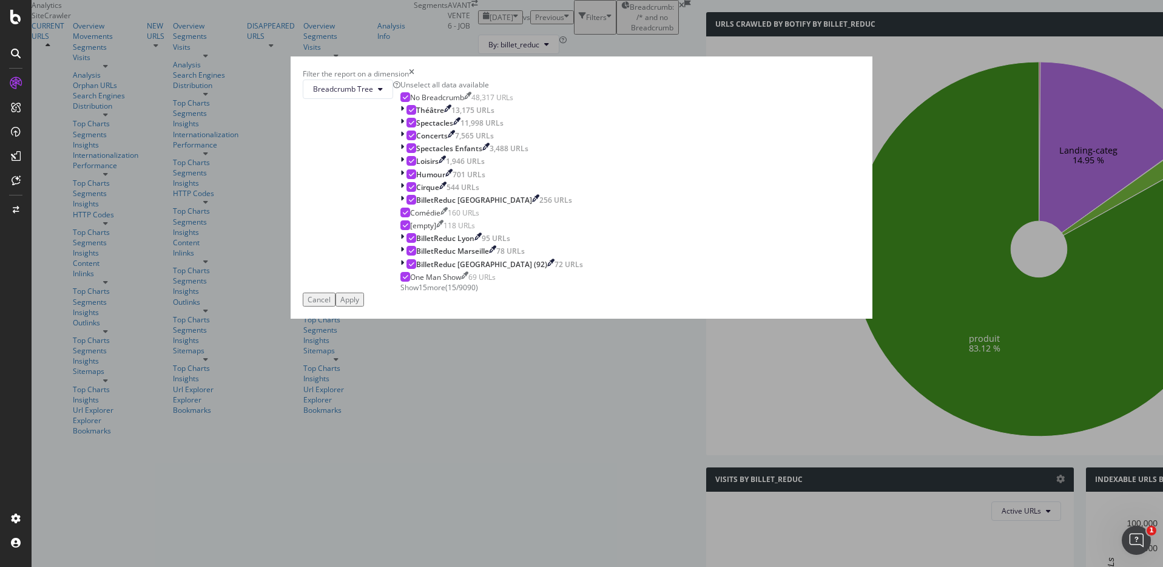
click at [359, 304] on div "Apply" at bounding box center [349, 299] width 19 height 10
